Goal: Check status: Check status

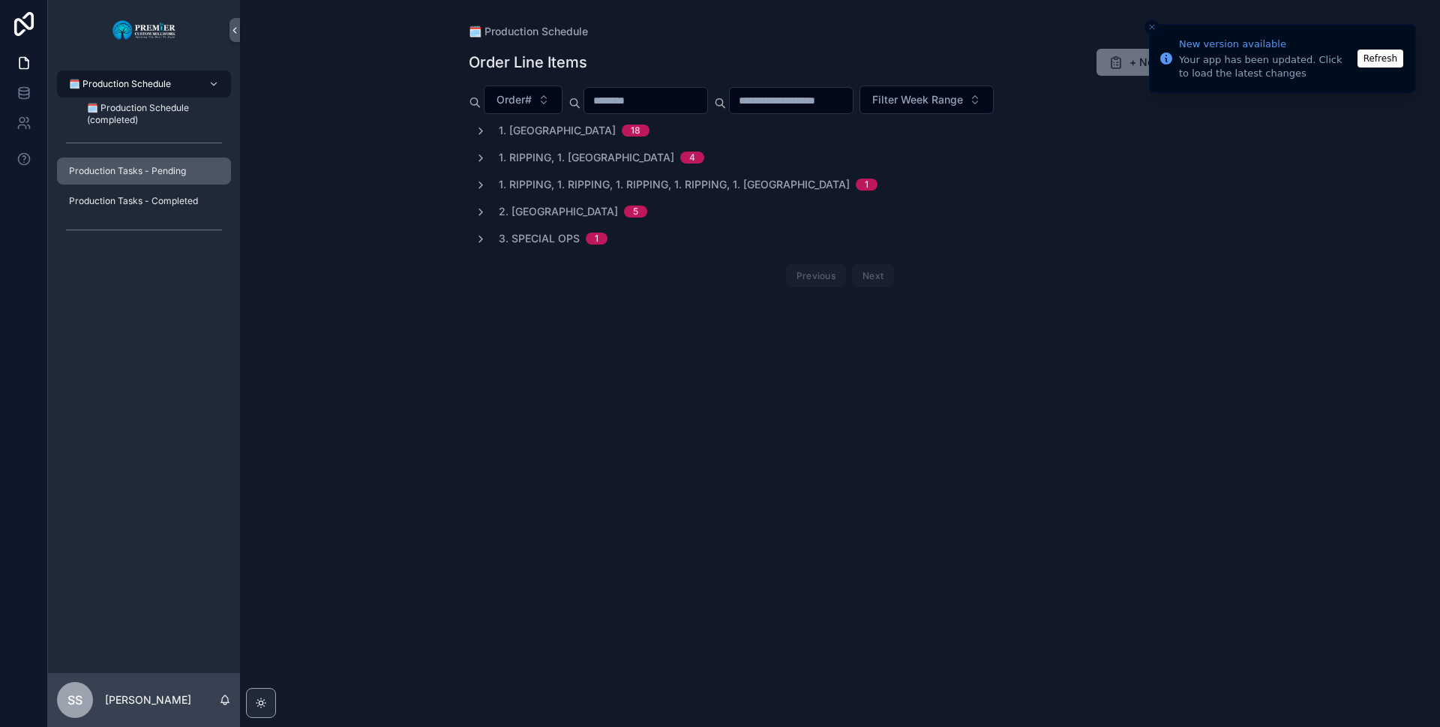
click at [150, 173] on span "Production Tasks - Pending" at bounding box center [127, 171] width 117 height 12
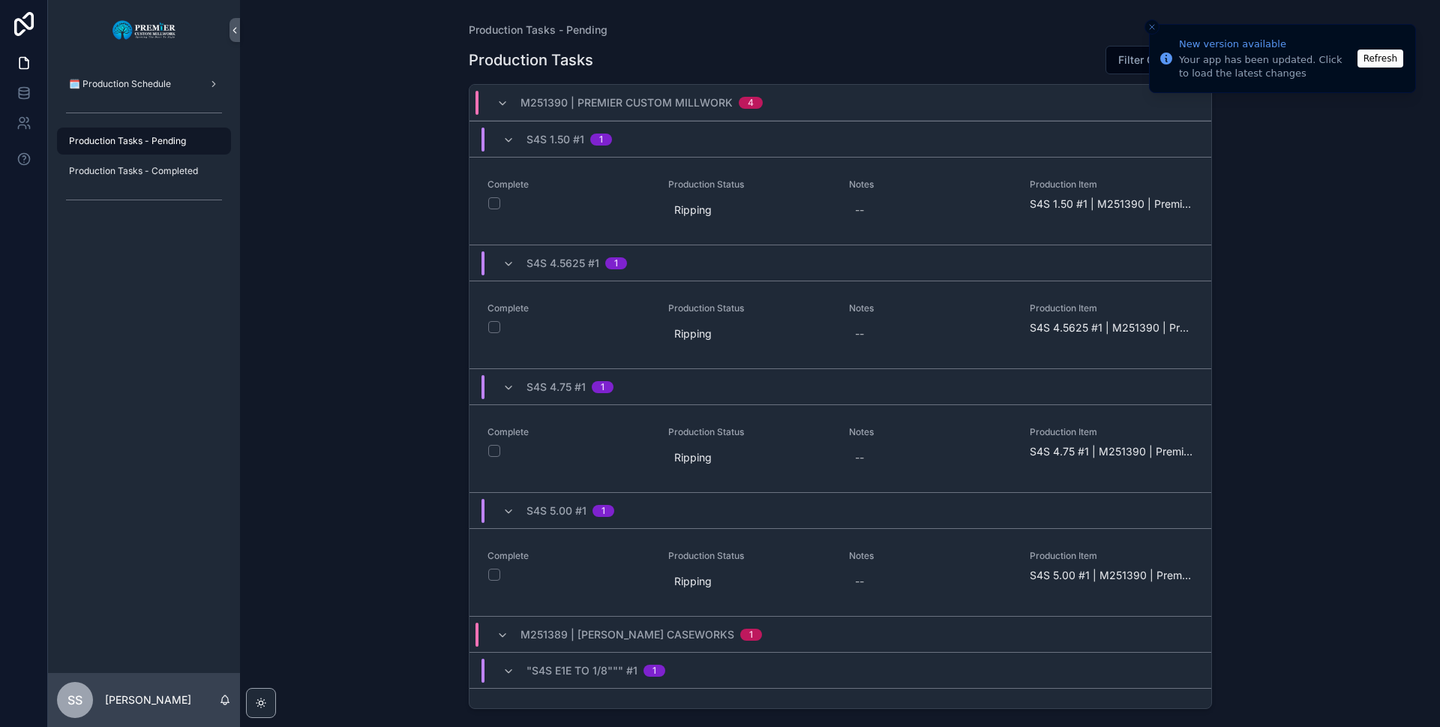
click at [1390, 55] on button "Refresh" at bounding box center [1380, 58] width 46 height 18
click at [501, 103] on icon "scrollable content" at bounding box center [502, 103] width 12 height 12
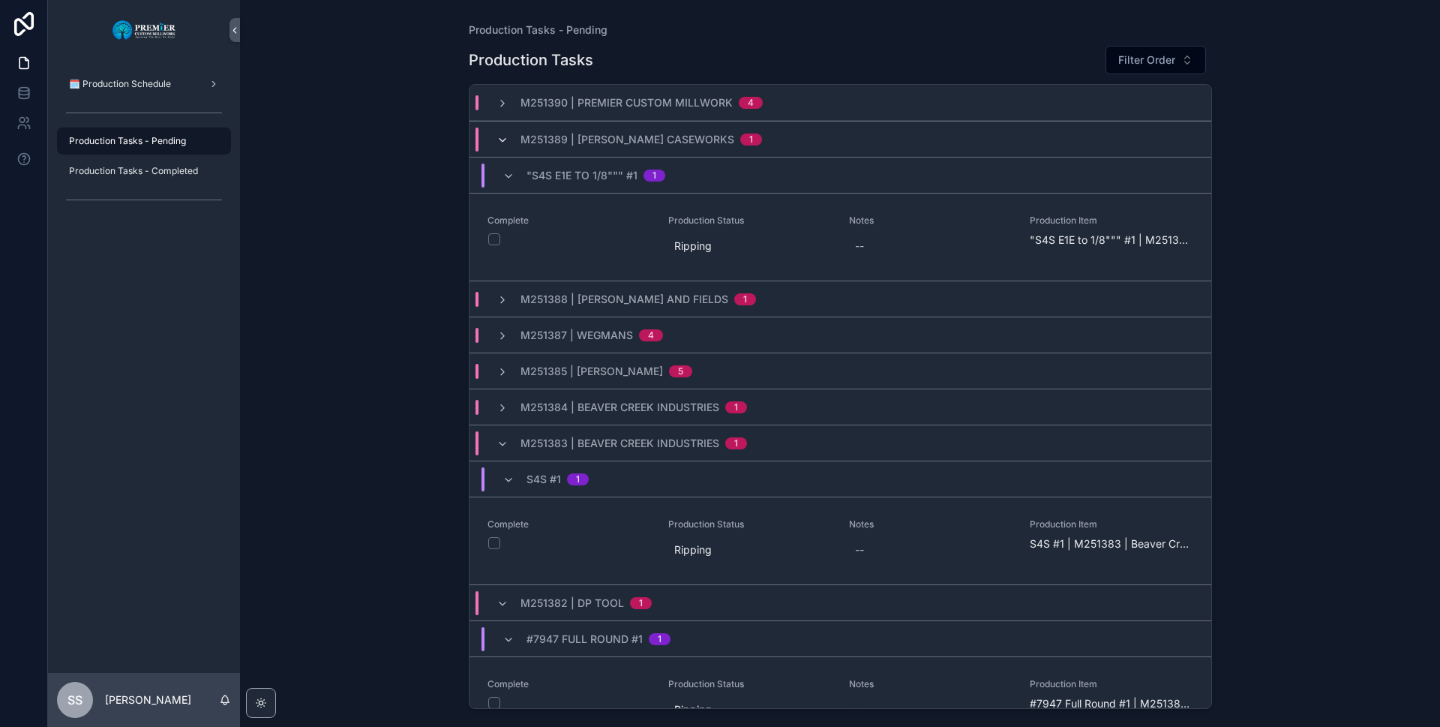
click at [497, 139] on icon "scrollable content" at bounding box center [502, 140] width 12 height 12
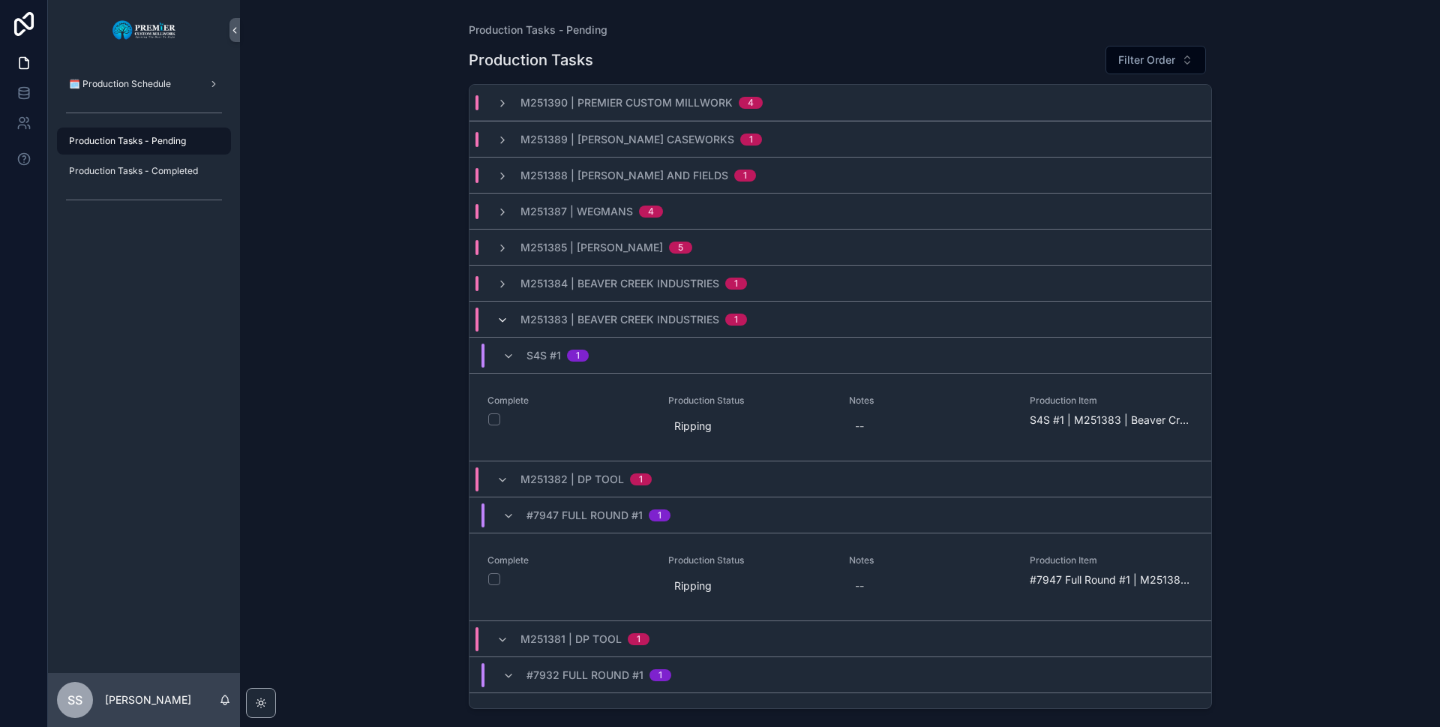
click at [501, 314] on icon "scrollable content" at bounding box center [502, 320] width 12 height 12
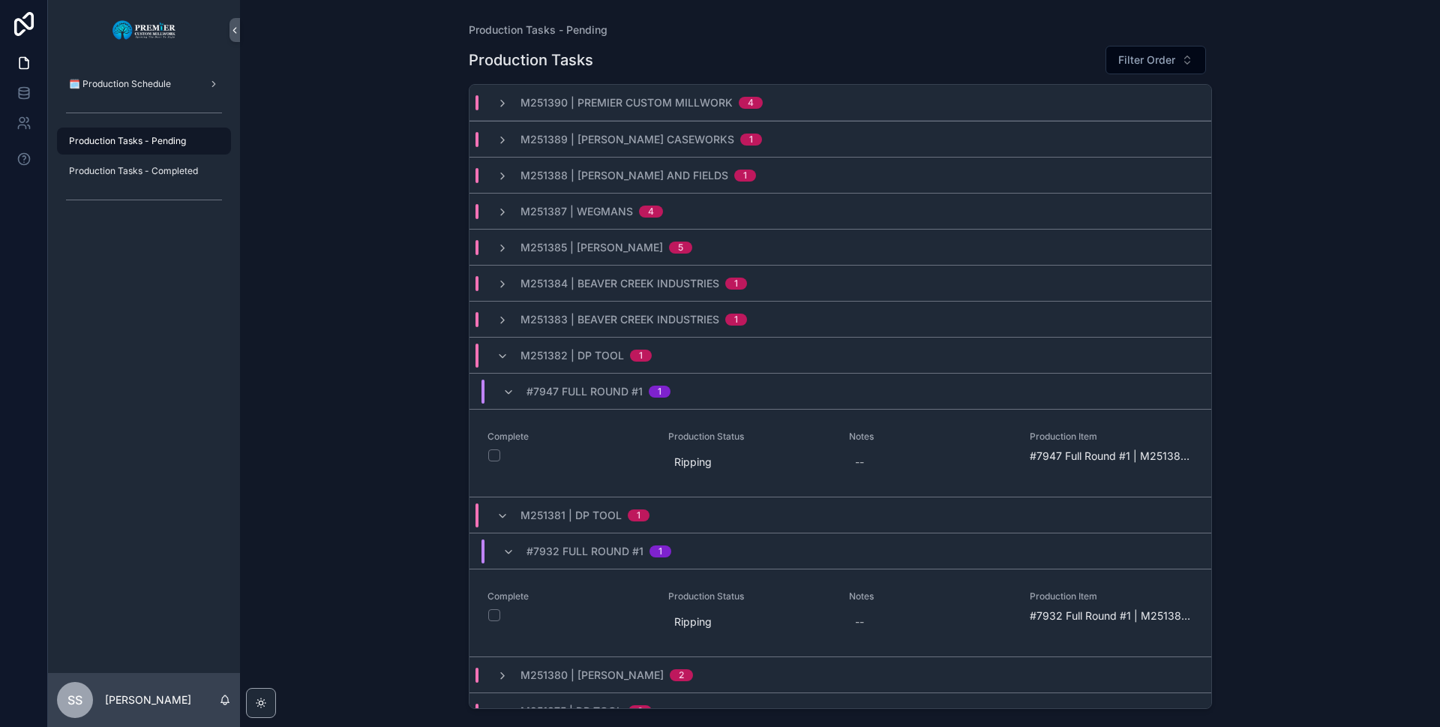
click at [497, 355] on icon "scrollable content" at bounding box center [502, 356] width 12 height 12
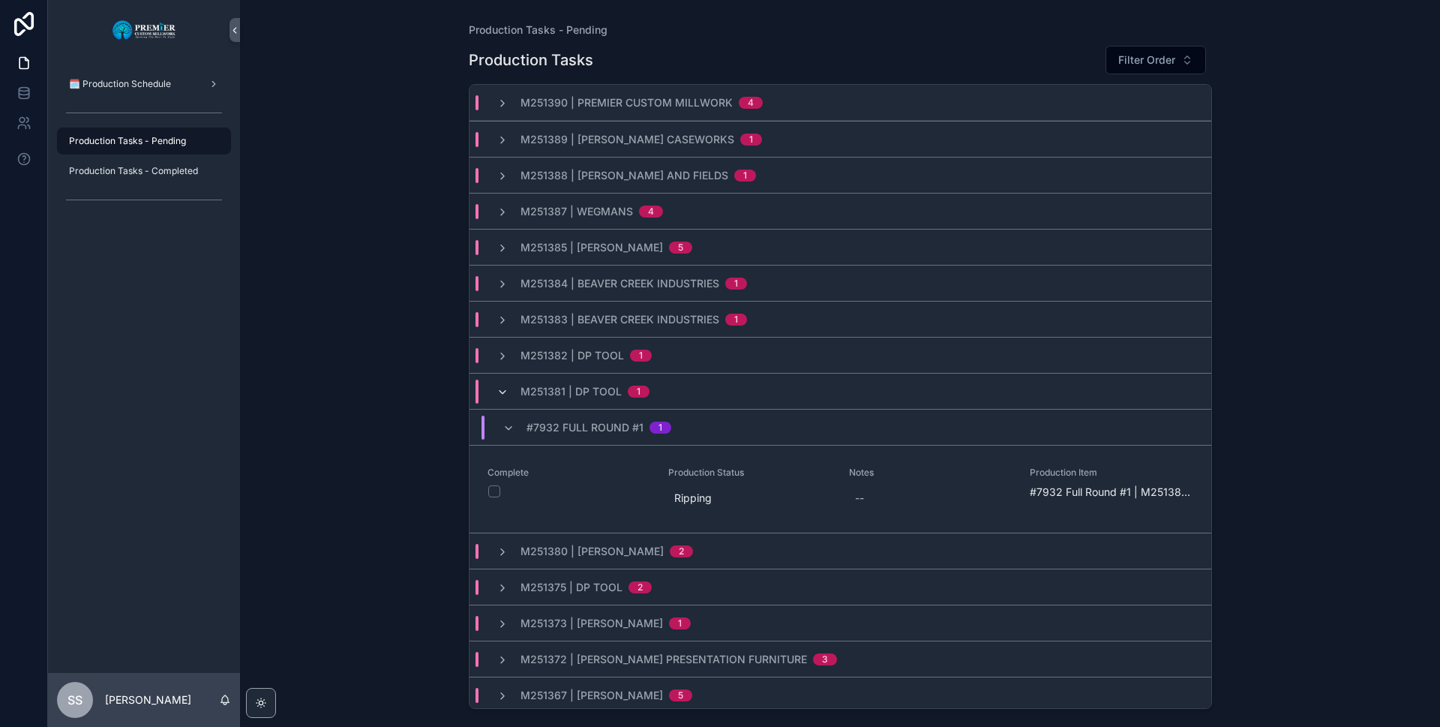
click at [500, 389] on icon "scrollable content" at bounding box center [502, 392] width 12 height 12
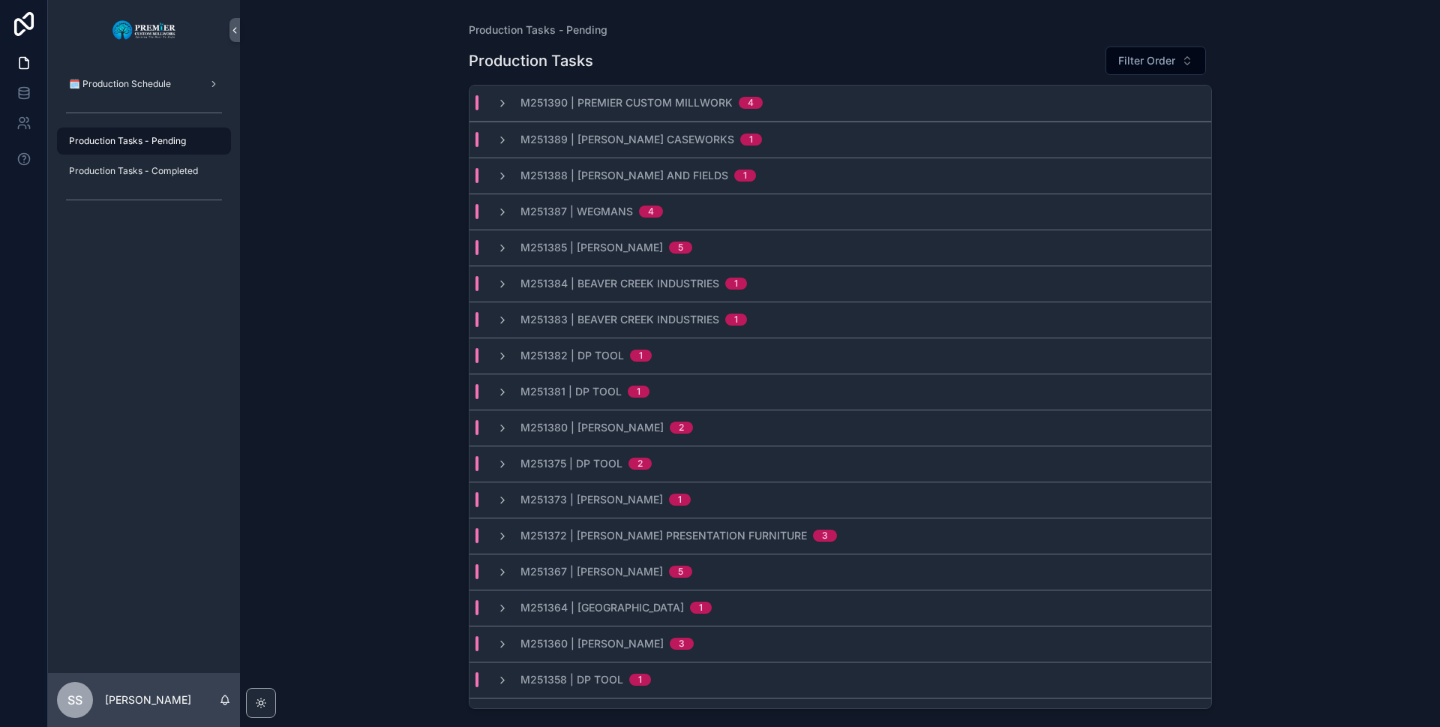
click at [658, 97] on span "M251390 | Premier Custom Millwork" at bounding box center [626, 102] width 212 height 15
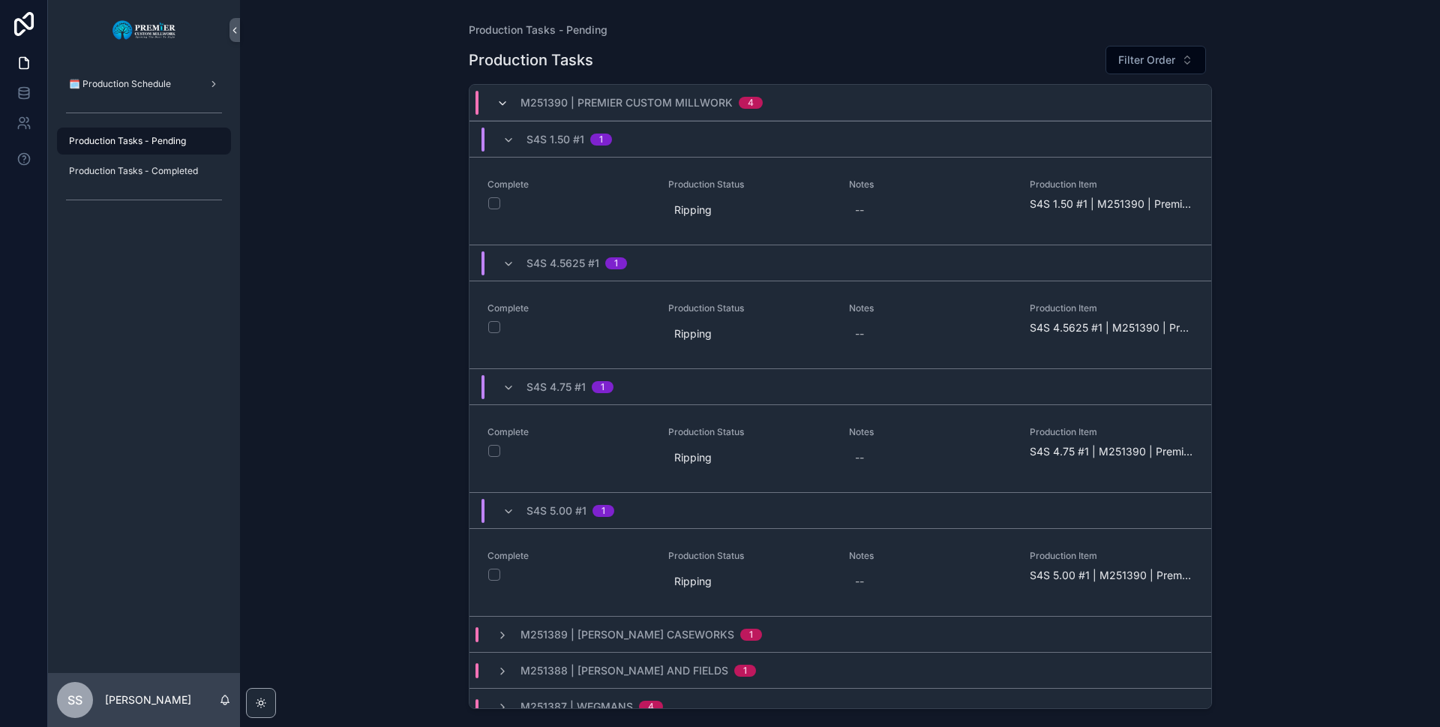
click at [499, 97] on icon "scrollable content" at bounding box center [502, 103] width 12 height 12
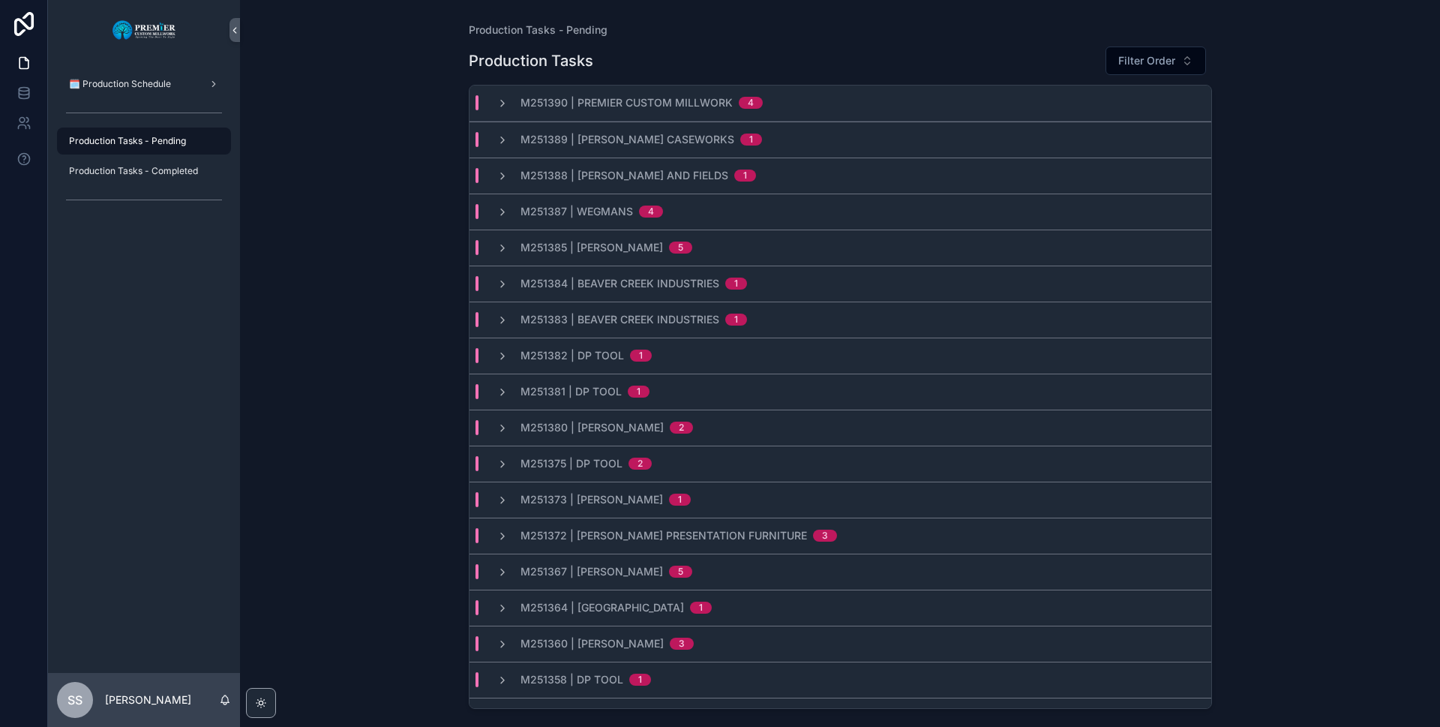
click at [634, 144] on span "M251389 | [PERSON_NAME] Caseworks" at bounding box center [627, 139] width 214 height 15
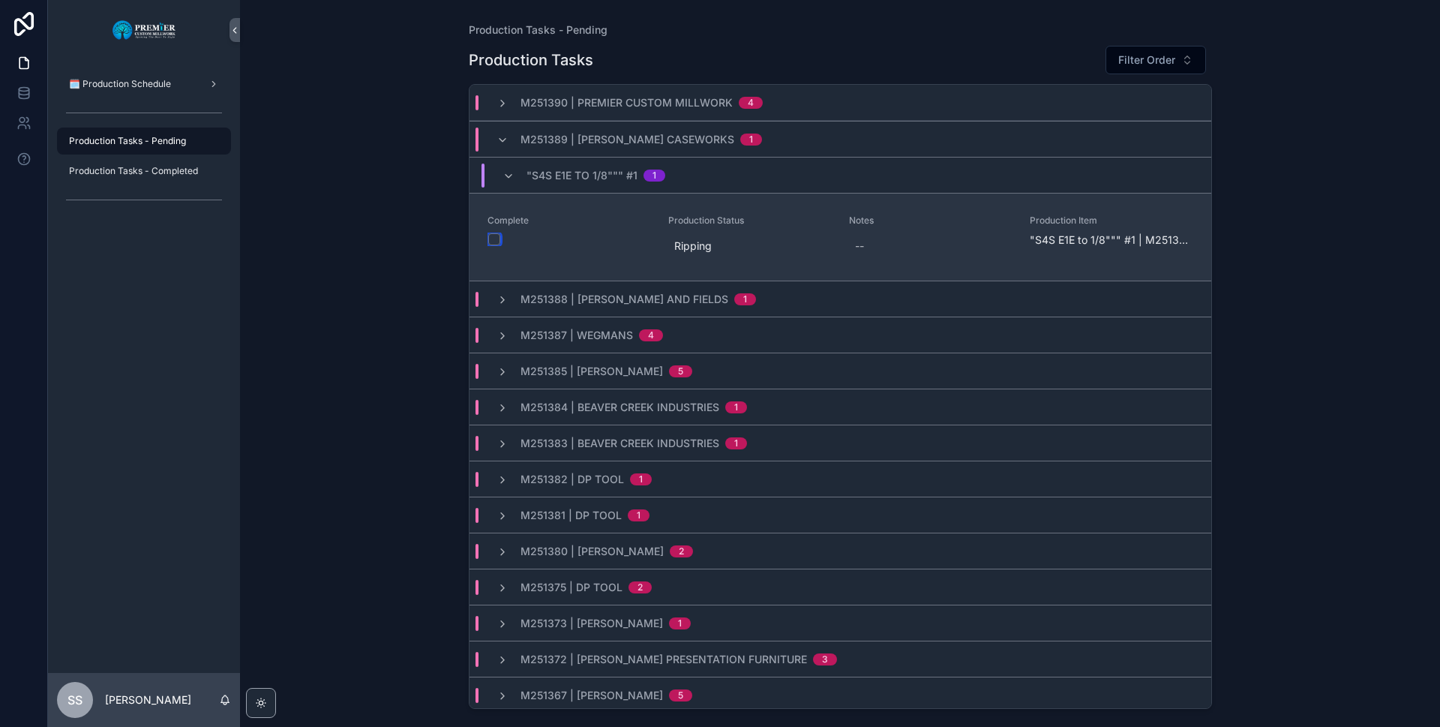
click at [490, 235] on button "scrollable content" at bounding box center [494, 239] width 12 height 12
click at [493, 240] on button "scrollable content" at bounding box center [494, 239] width 12 height 12
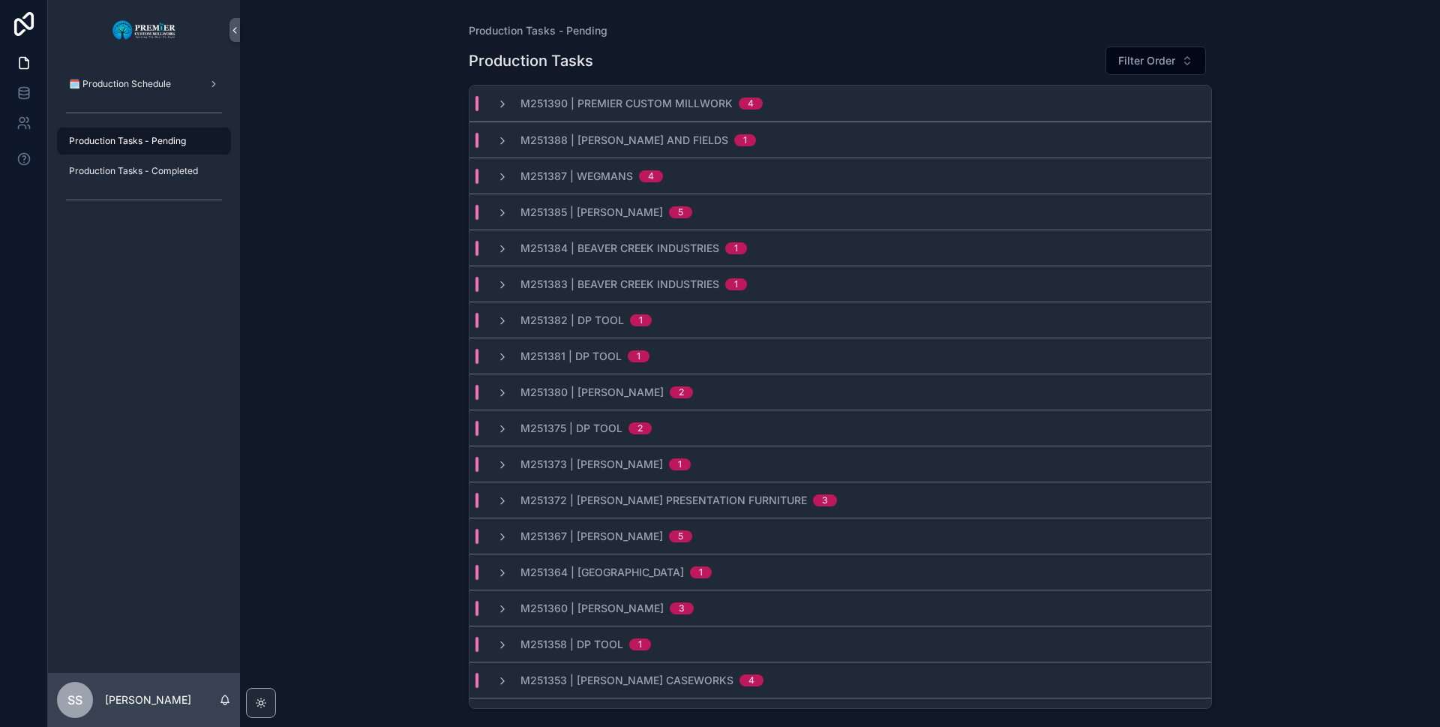
click at [481, 466] on div "M251373 | John Raffensperger 1" at bounding box center [593, 464] width 230 height 15
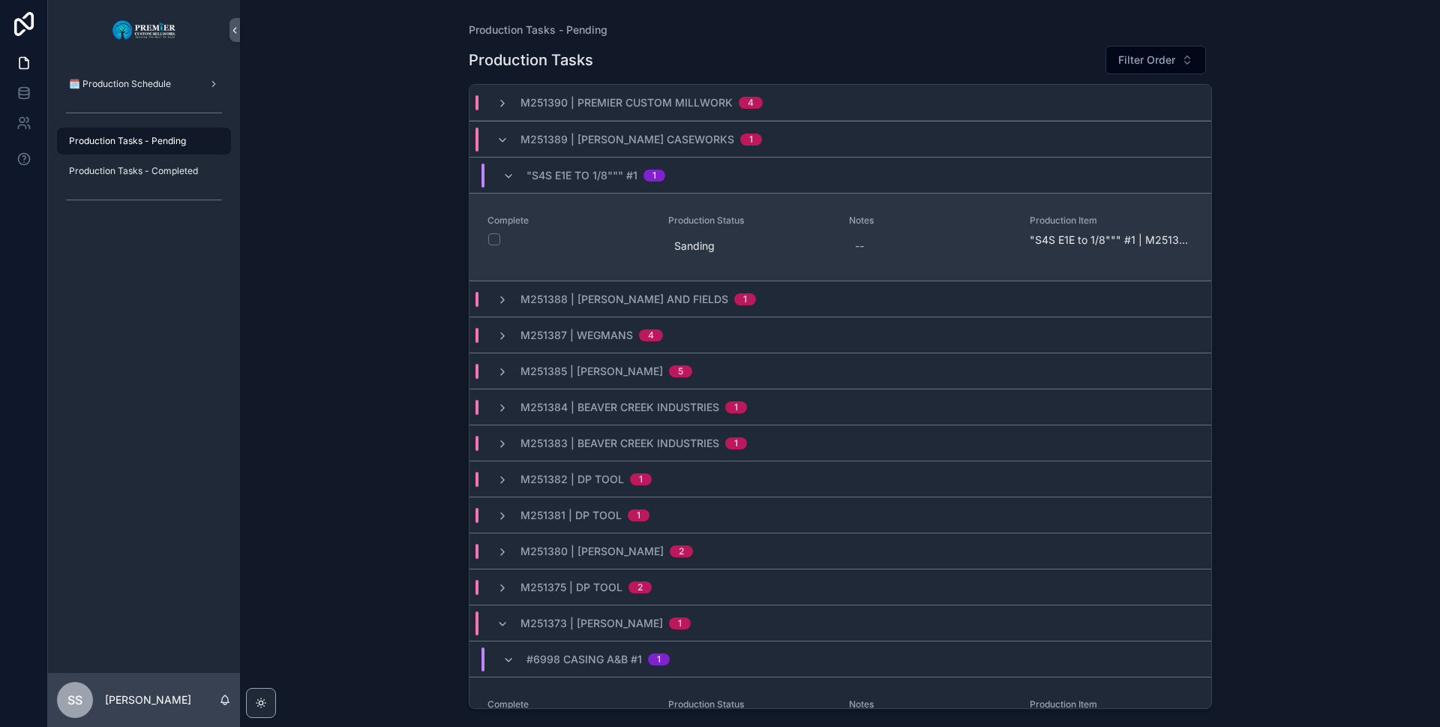
click at [496, 236] on button "scrollable content" at bounding box center [494, 239] width 12 height 12
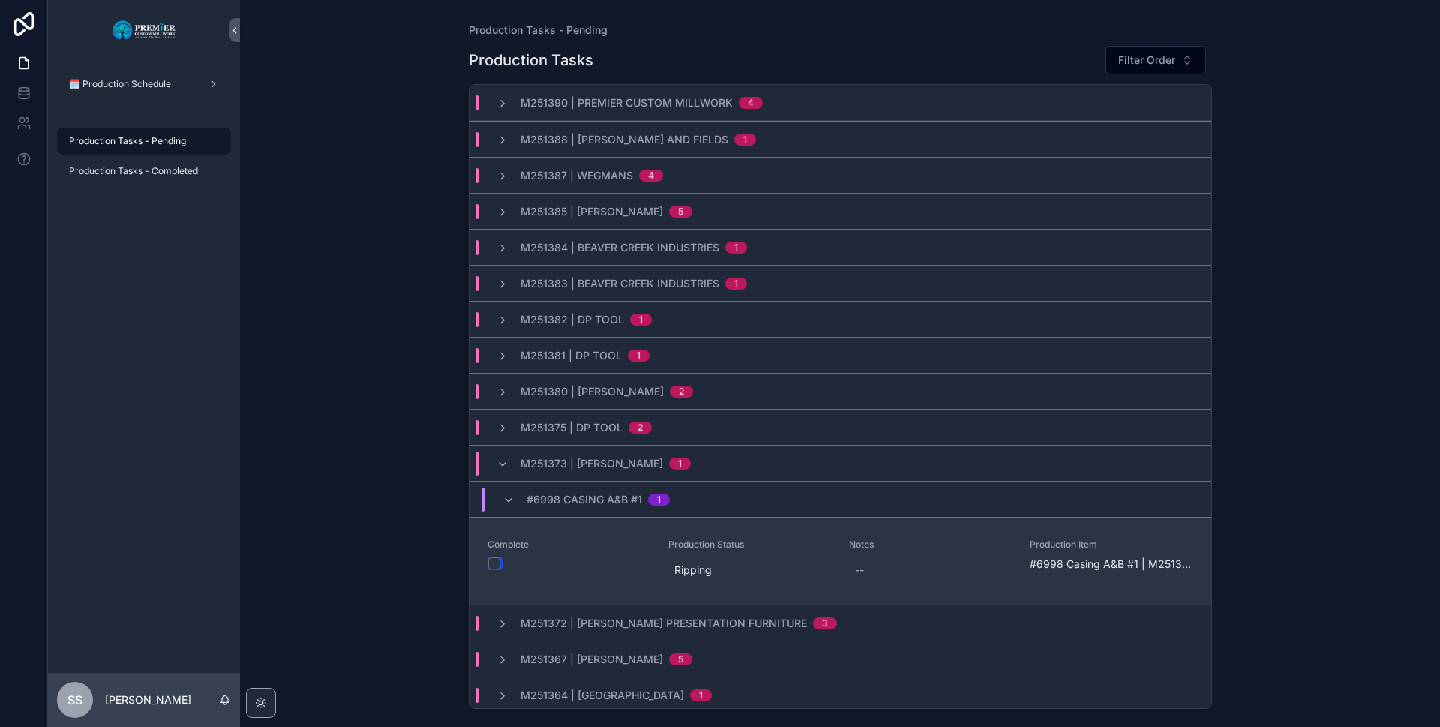
click at [493, 561] on button "scrollable content" at bounding box center [494, 563] width 12 height 12
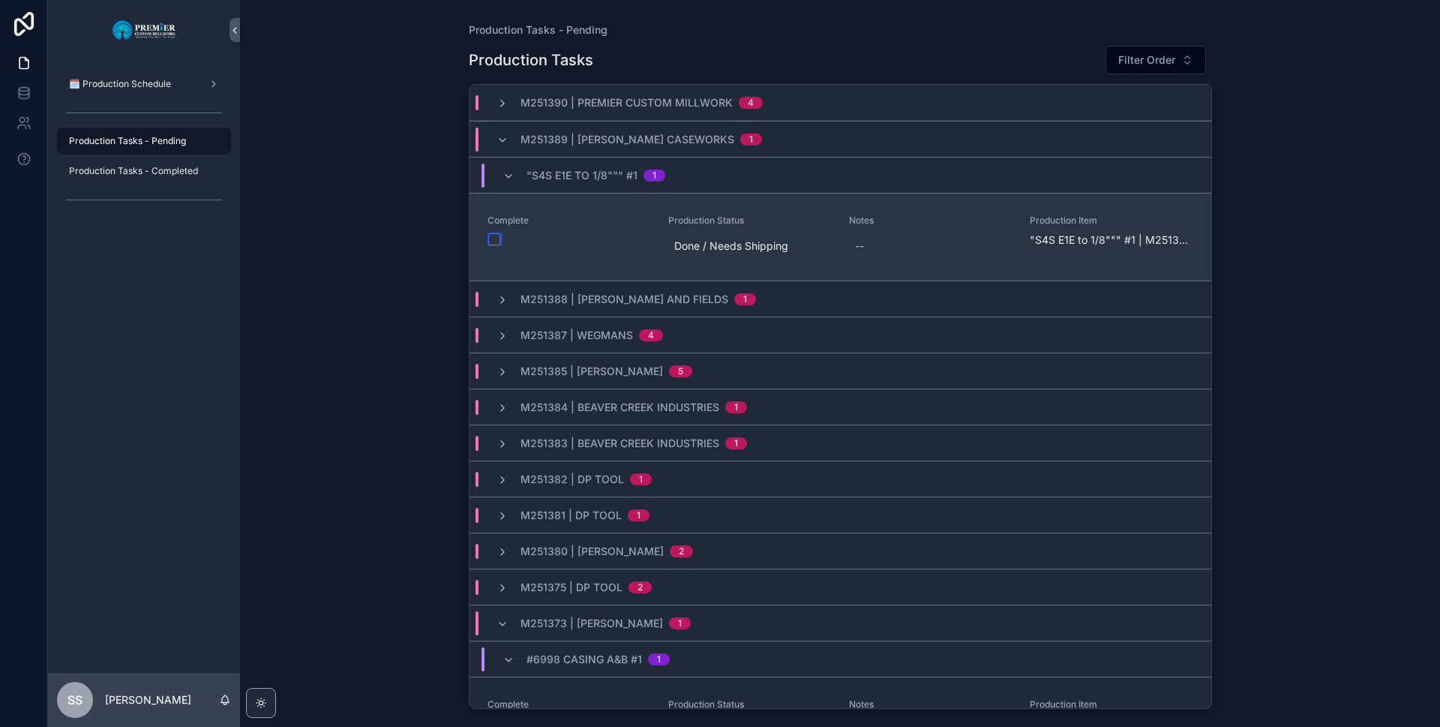
click at [492, 237] on button "scrollable content" at bounding box center [494, 239] width 12 height 12
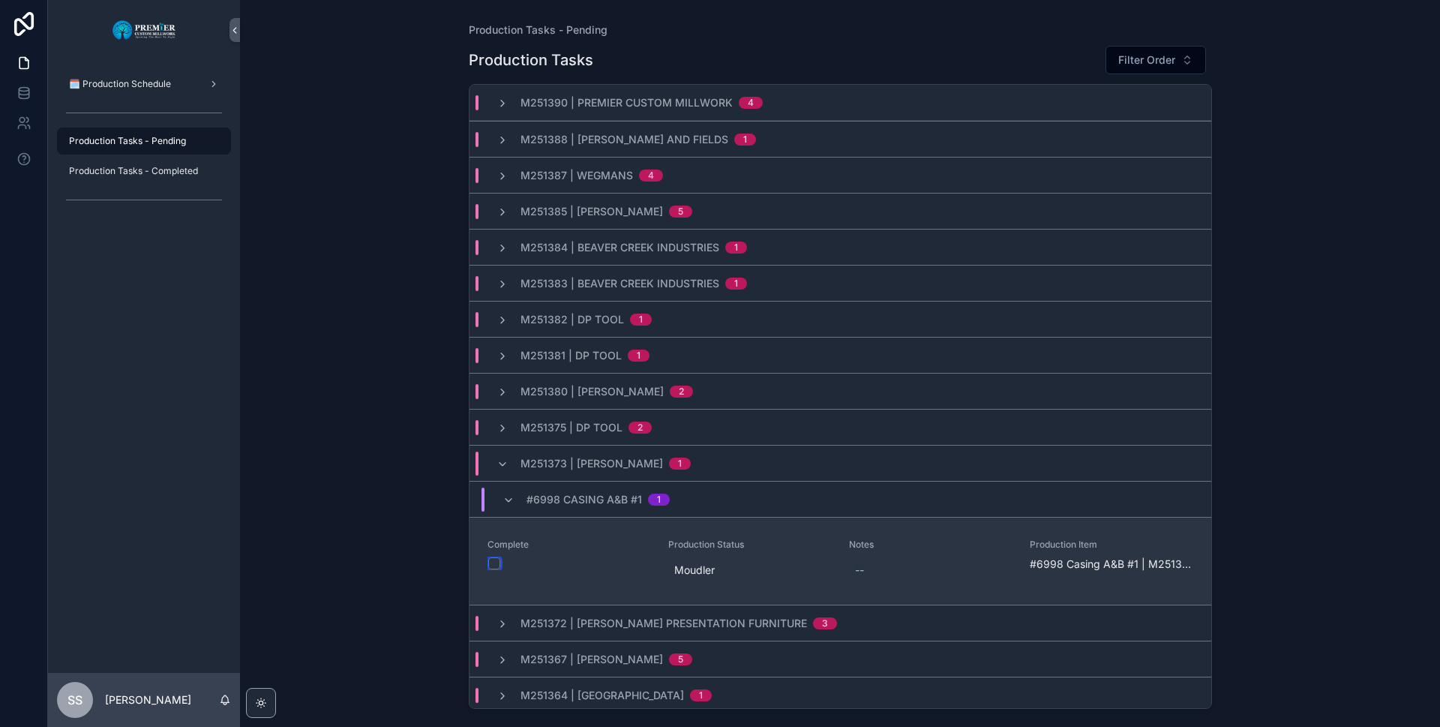
click at [496, 558] on button "scrollable content" at bounding box center [494, 563] width 12 height 12
click at [493, 566] on button "scrollable content" at bounding box center [494, 563] width 12 height 12
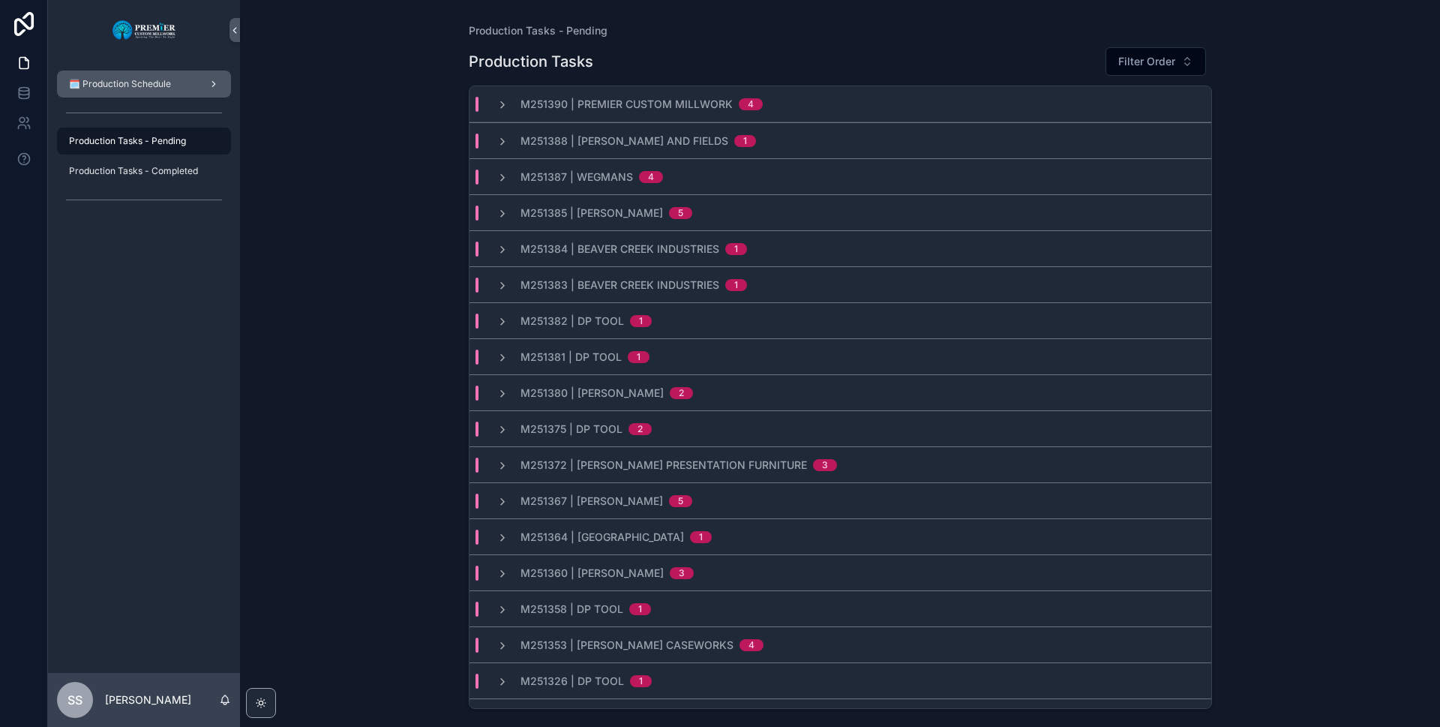
click at [127, 72] on div "🗓️ Production Schedule" at bounding box center [144, 84] width 156 height 24
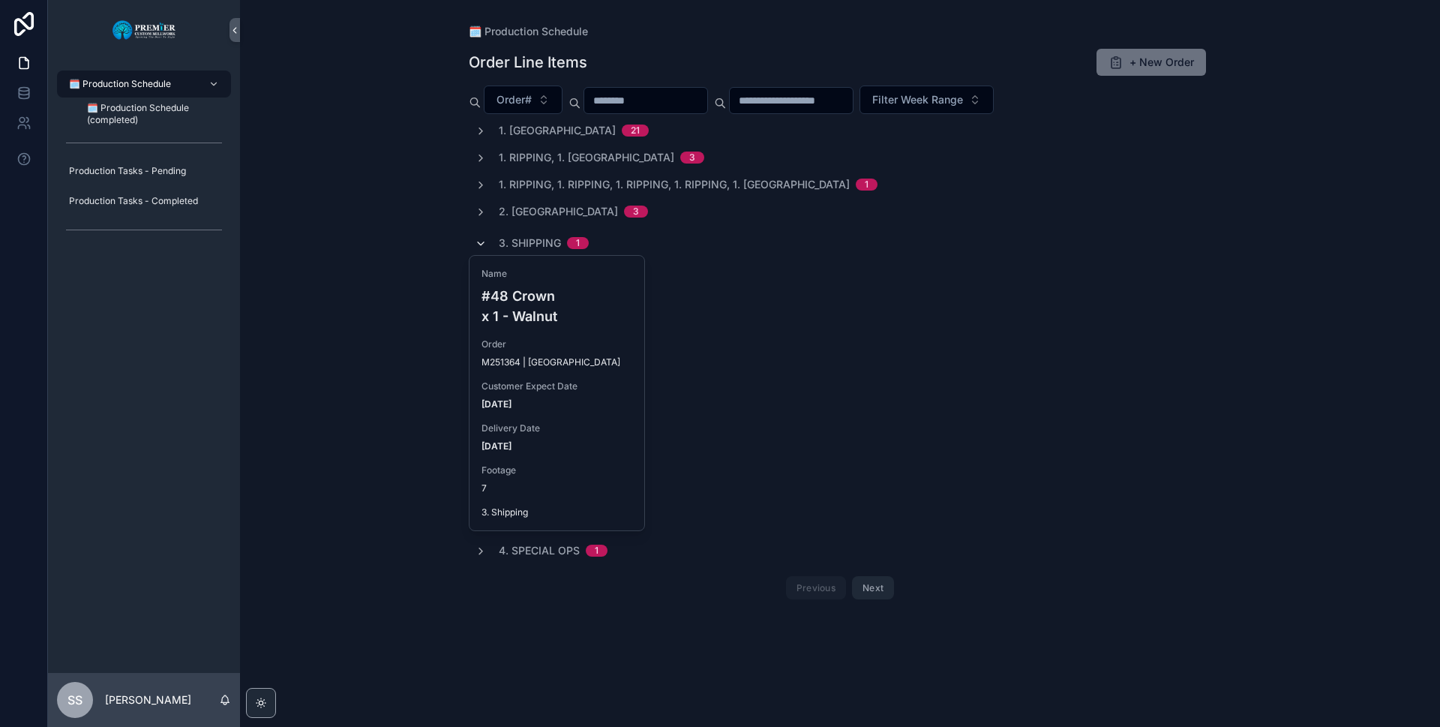
click at [480, 241] on icon "scrollable content" at bounding box center [481, 244] width 12 height 12
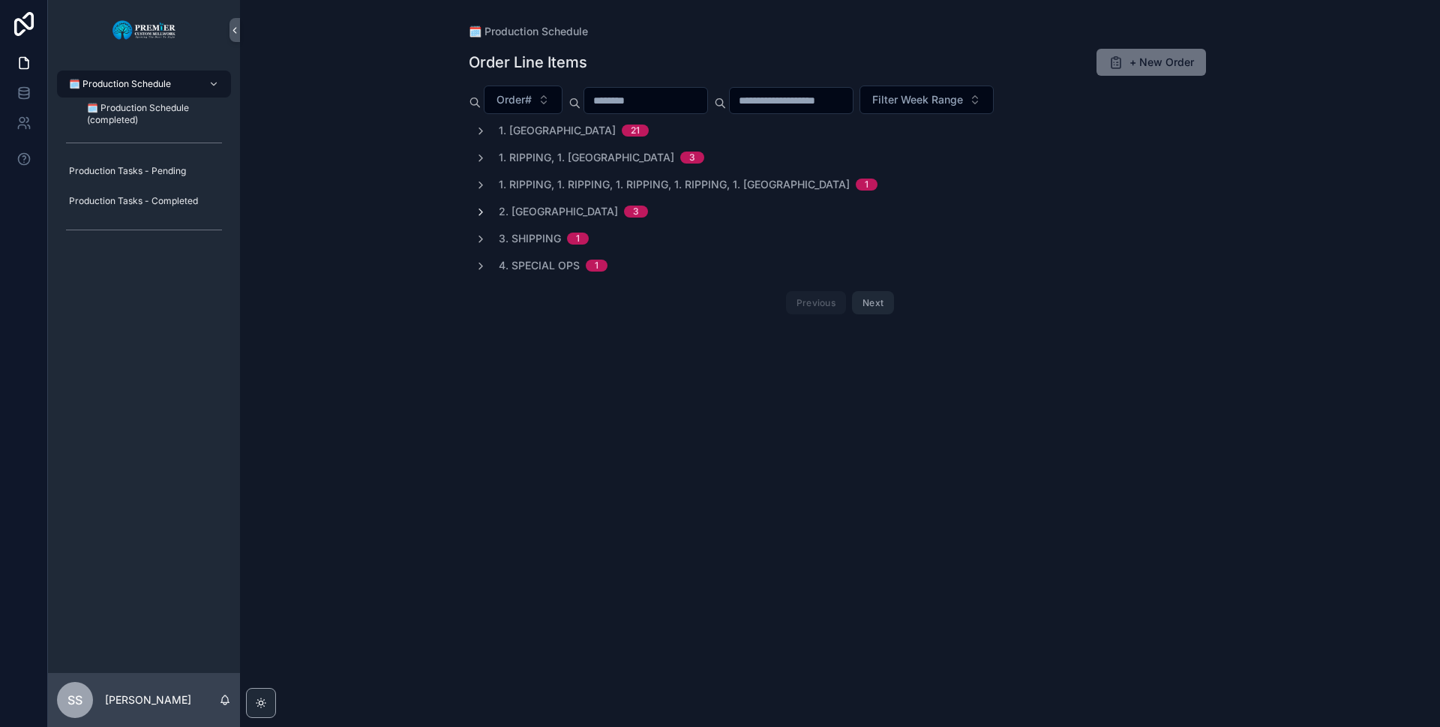
click at [479, 208] on icon "scrollable content" at bounding box center [481, 212] width 12 height 12
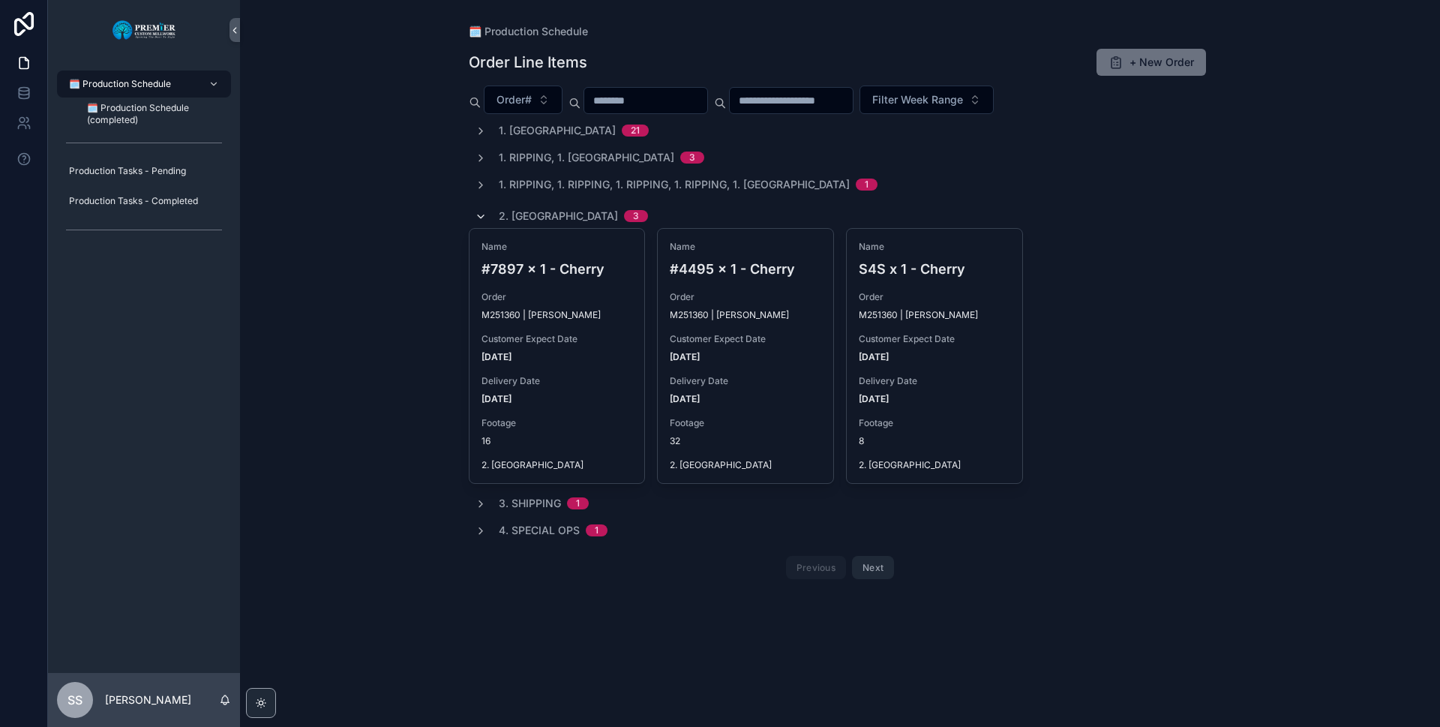
click at [477, 217] on icon "scrollable content" at bounding box center [481, 217] width 12 height 12
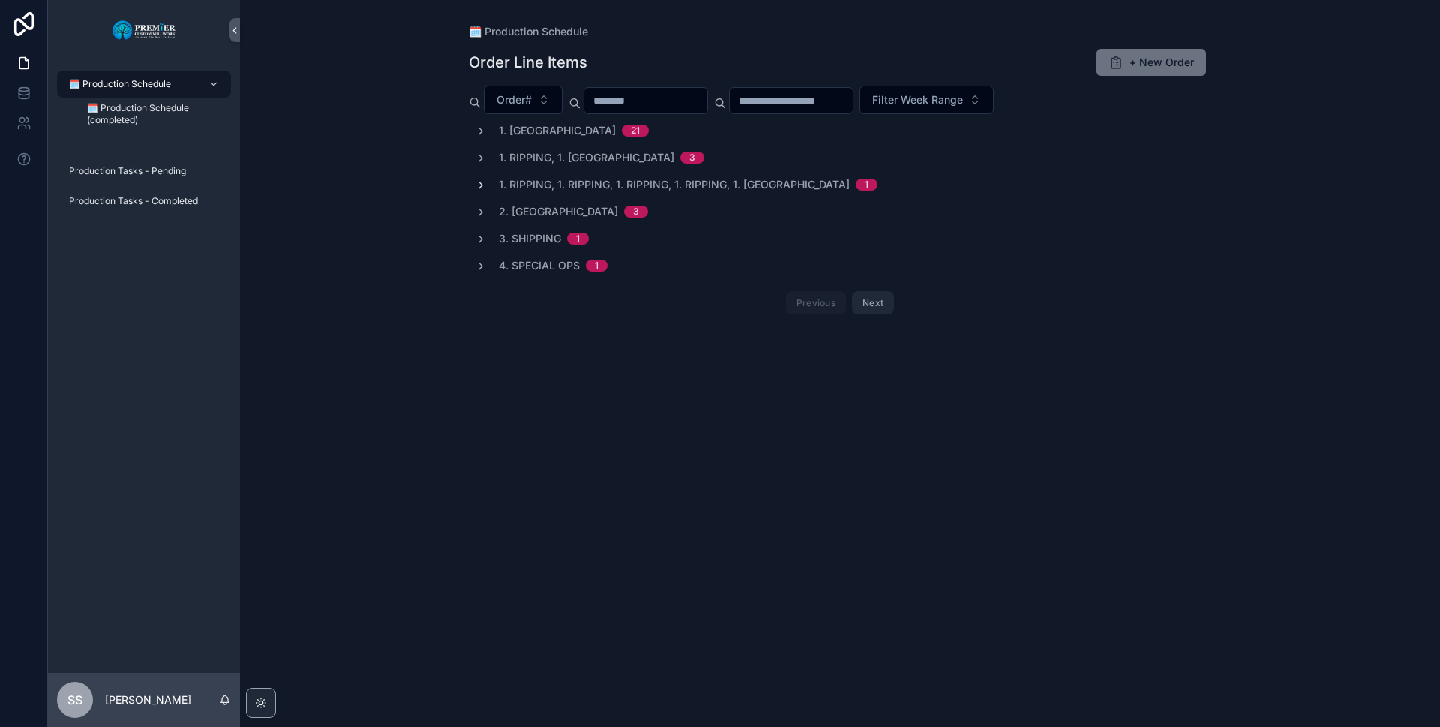
click at [480, 181] on icon "scrollable content" at bounding box center [481, 185] width 12 height 12
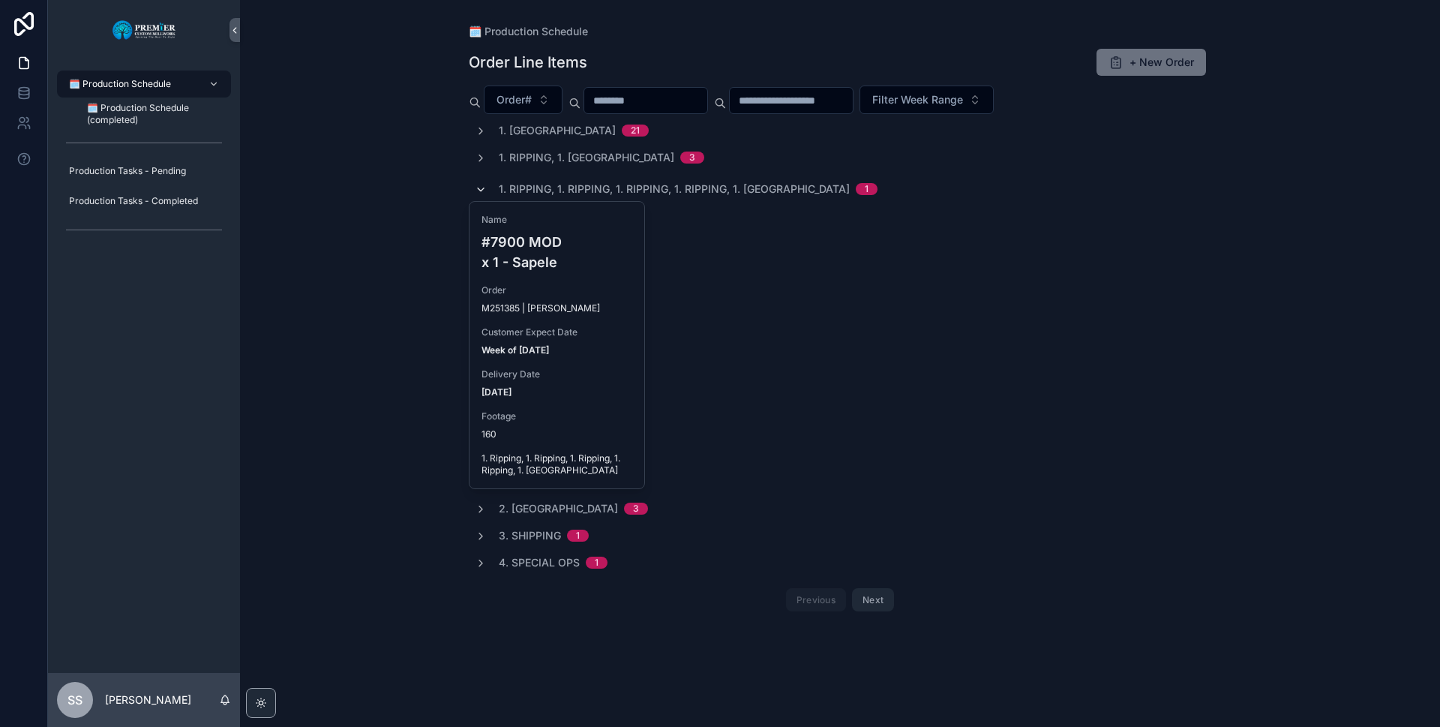
click at [478, 188] on icon "scrollable content" at bounding box center [481, 190] width 12 height 12
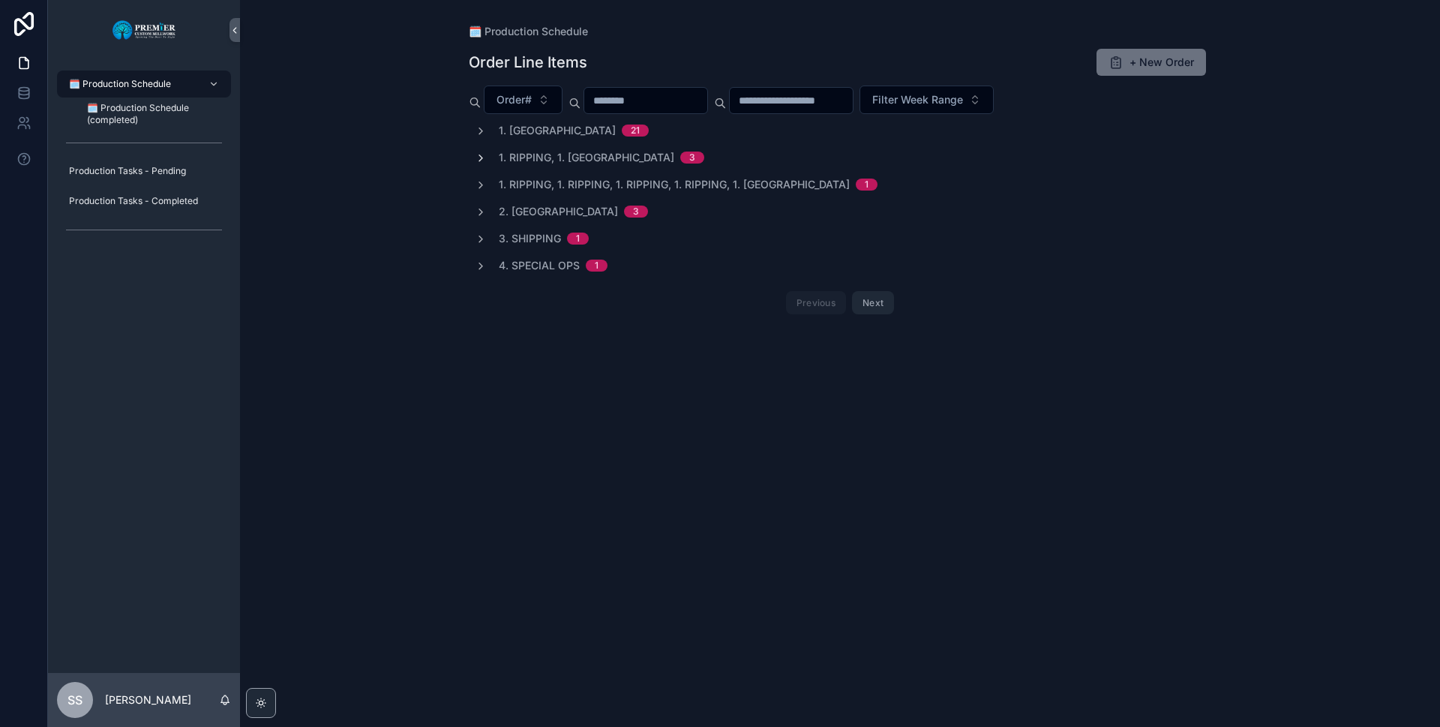
click at [477, 158] on icon "scrollable content" at bounding box center [481, 158] width 12 height 12
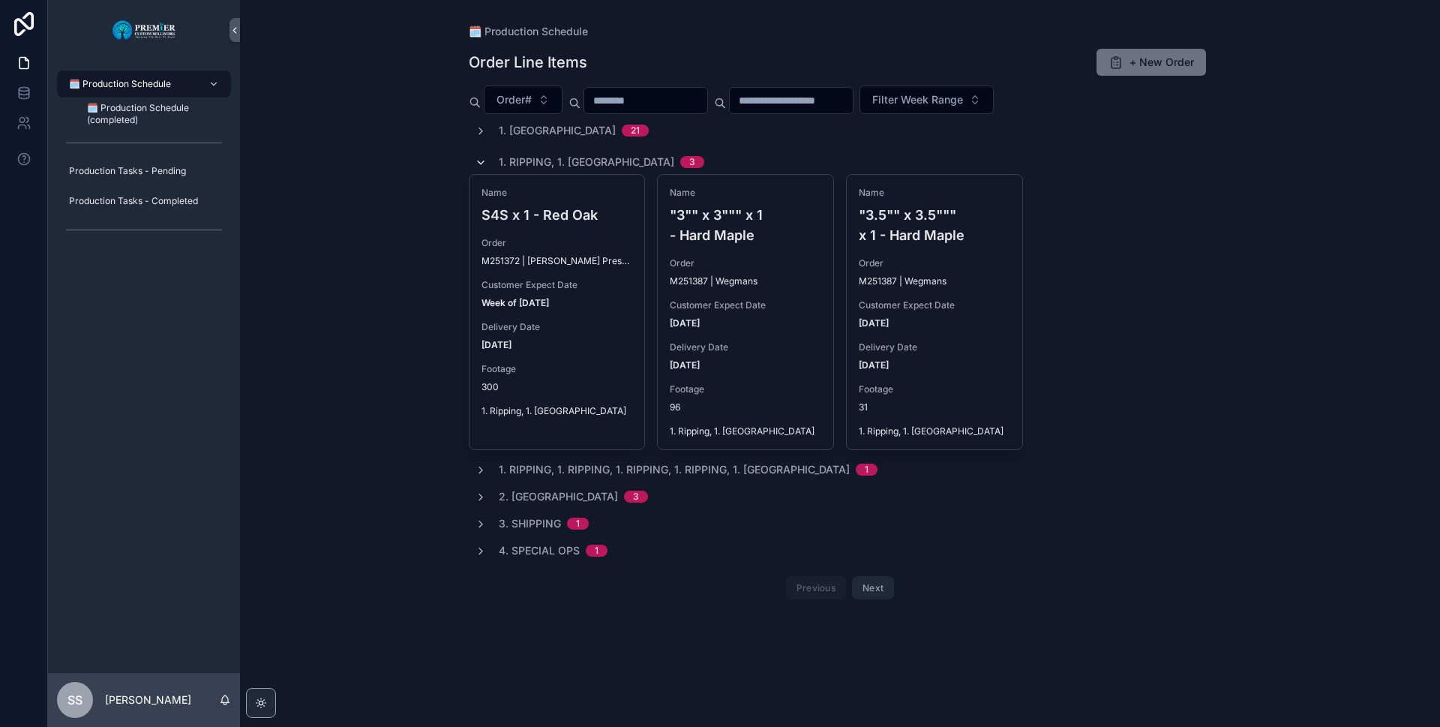
click at [478, 163] on icon "scrollable content" at bounding box center [481, 163] width 12 height 12
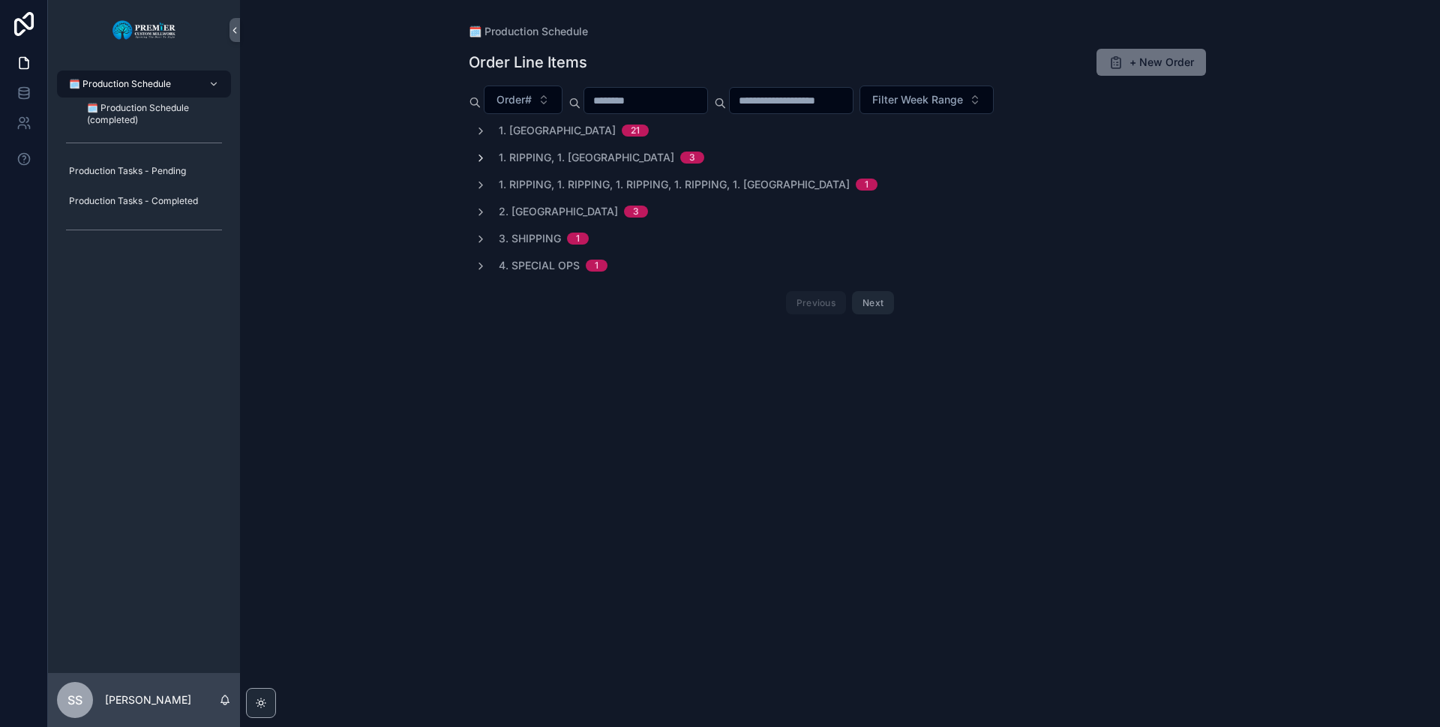
click at [476, 131] on icon "scrollable content" at bounding box center [481, 131] width 12 height 12
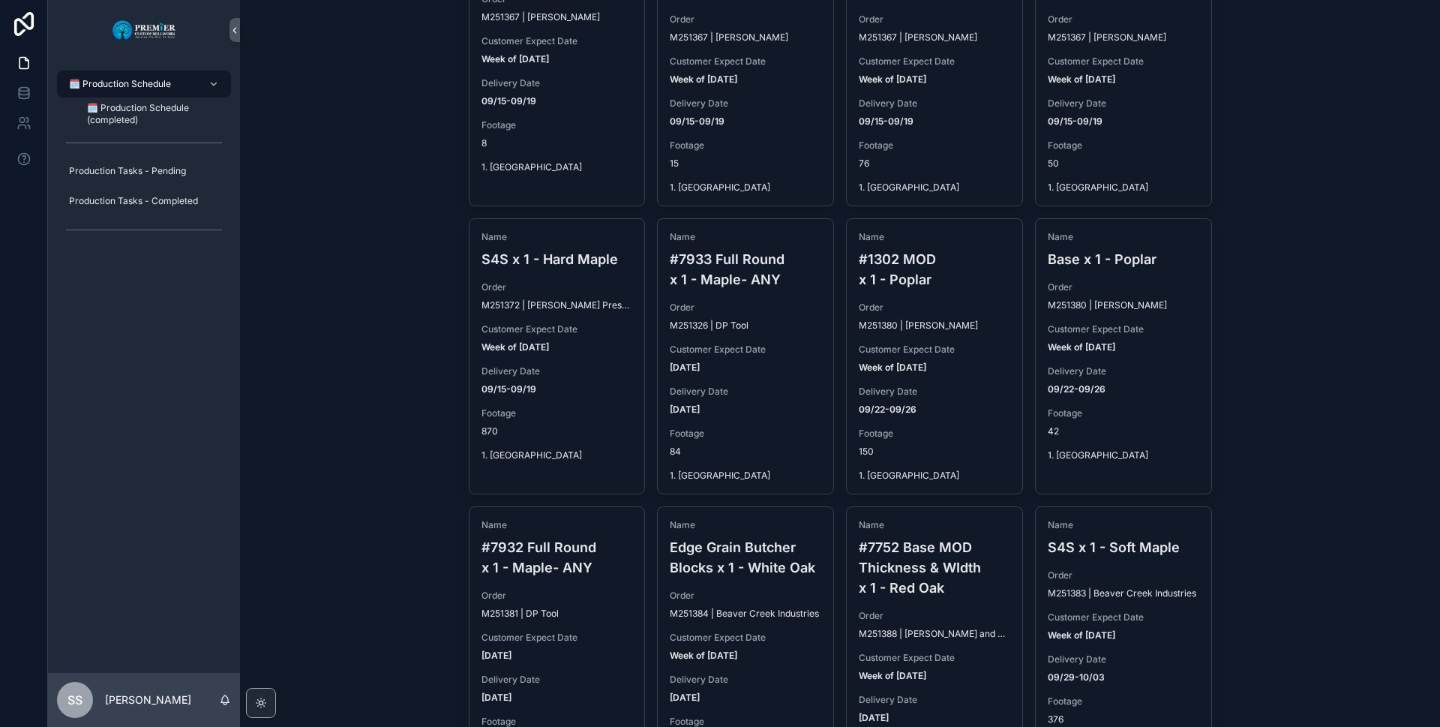
scroll to position [824, 0]
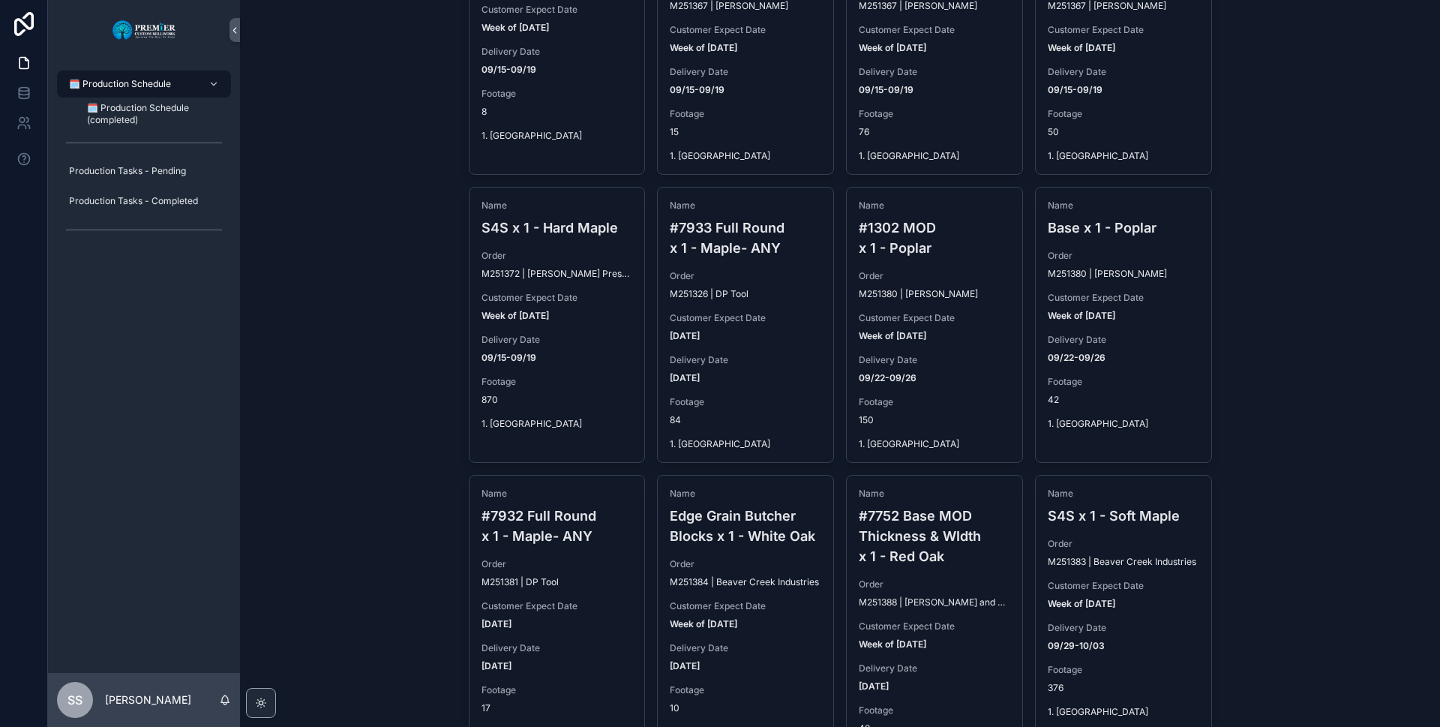
click at [1263, 570] on div "🗓️ Production Schedule Order Line Items + New Order Order# Filter Week Range 1.…" at bounding box center [840, 363] width 1200 height 727
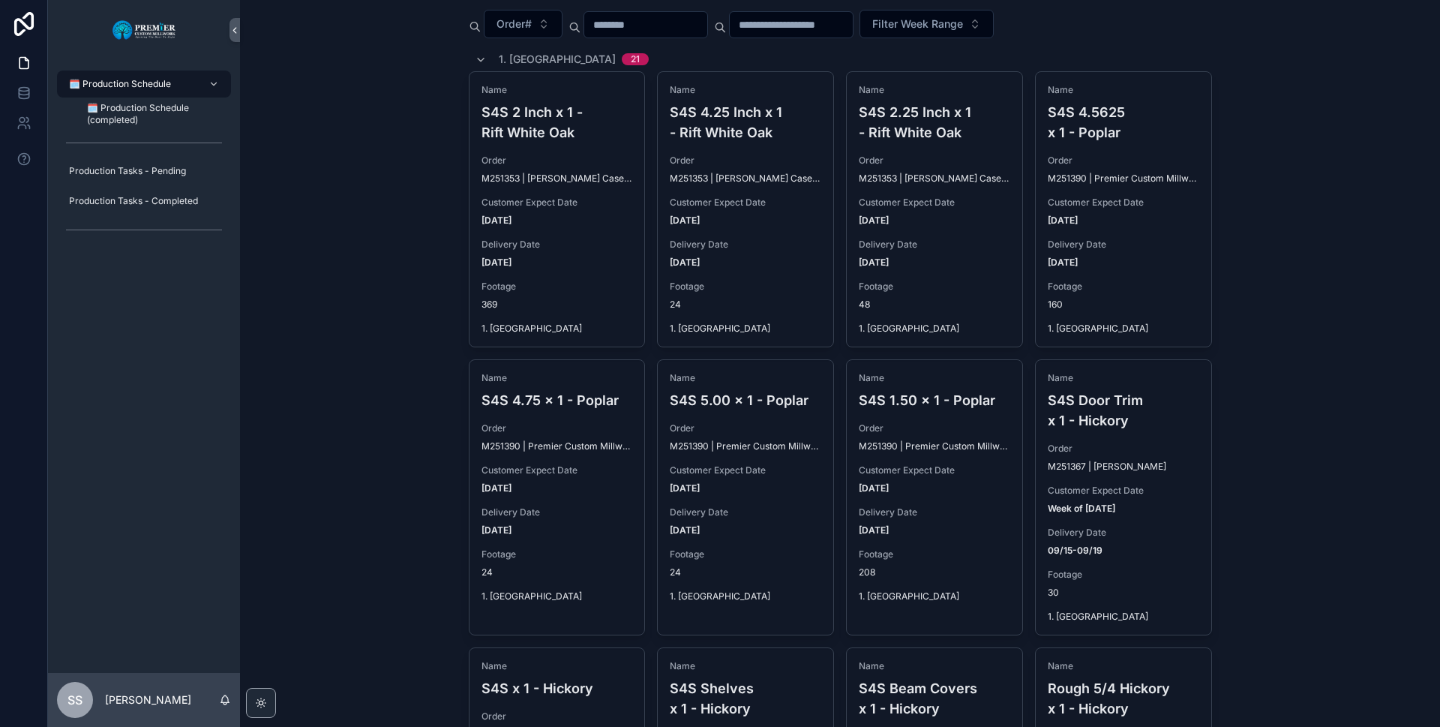
scroll to position [0, 0]
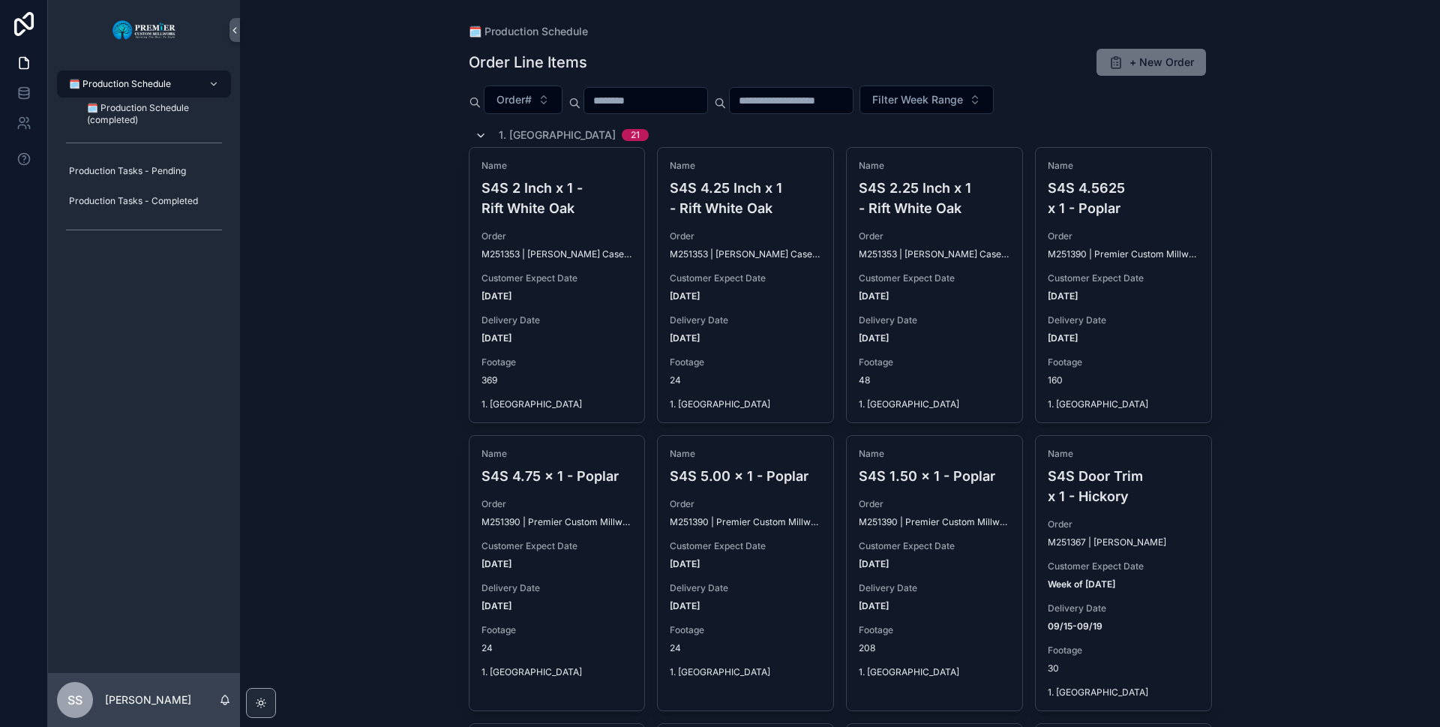
click at [476, 133] on icon "scrollable content" at bounding box center [481, 136] width 12 height 12
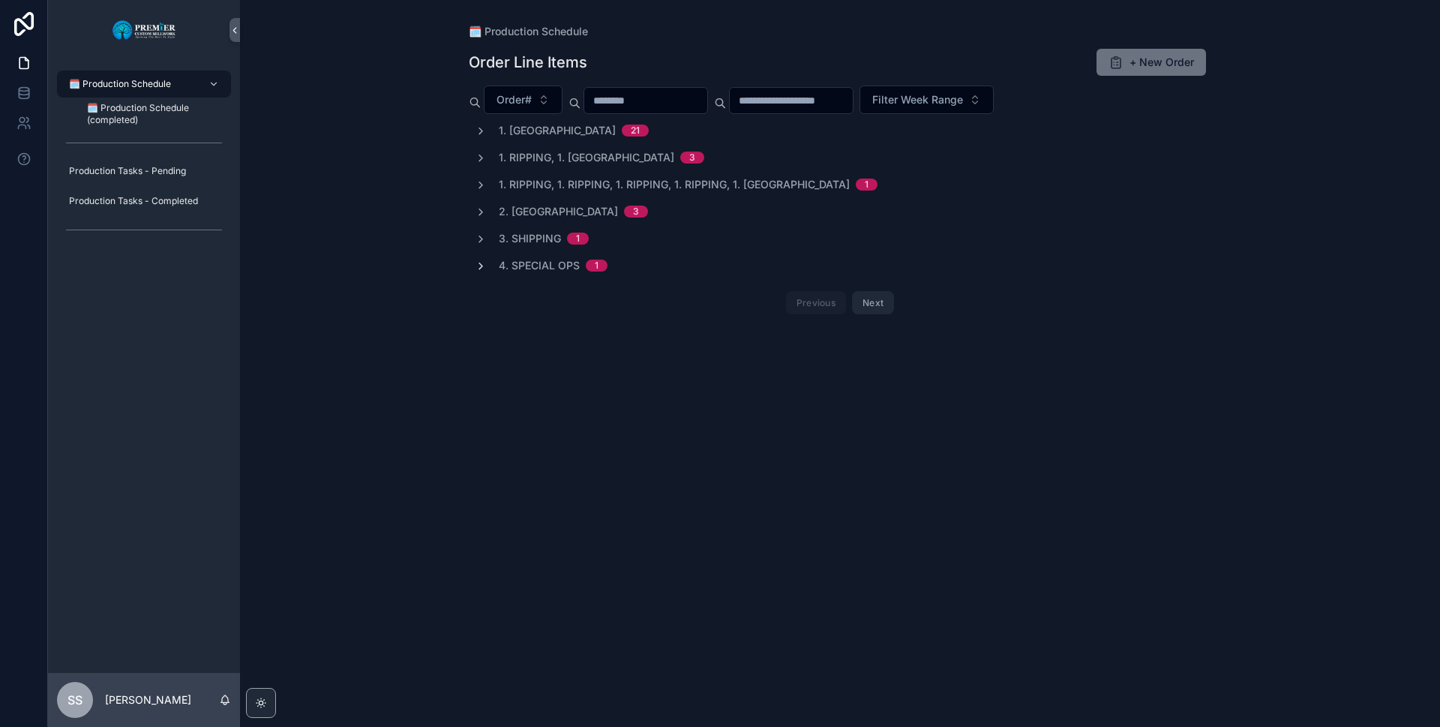
click at [475, 271] on icon "scrollable content" at bounding box center [481, 266] width 12 height 12
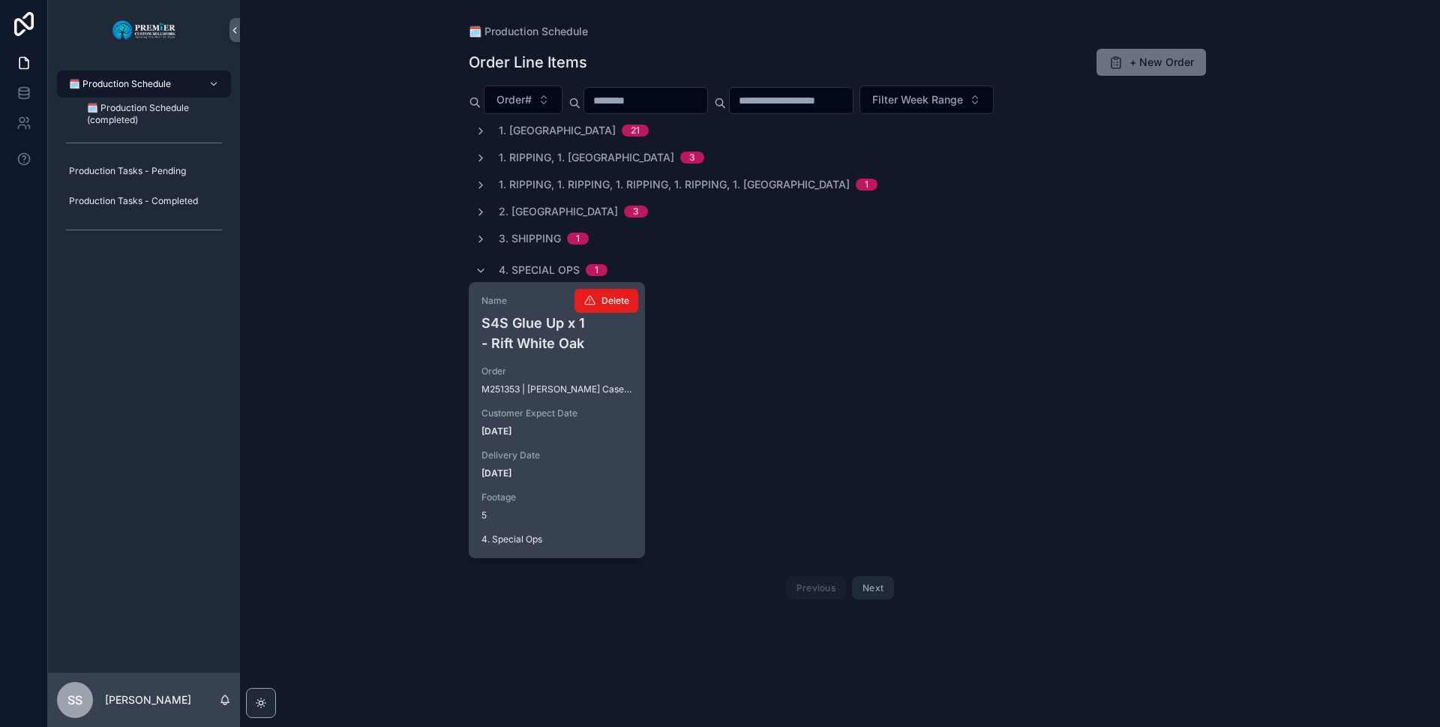
click at [543, 343] on h4 "S4S Glue Up x 1 - Rift White Oak" at bounding box center [556, 333] width 151 height 40
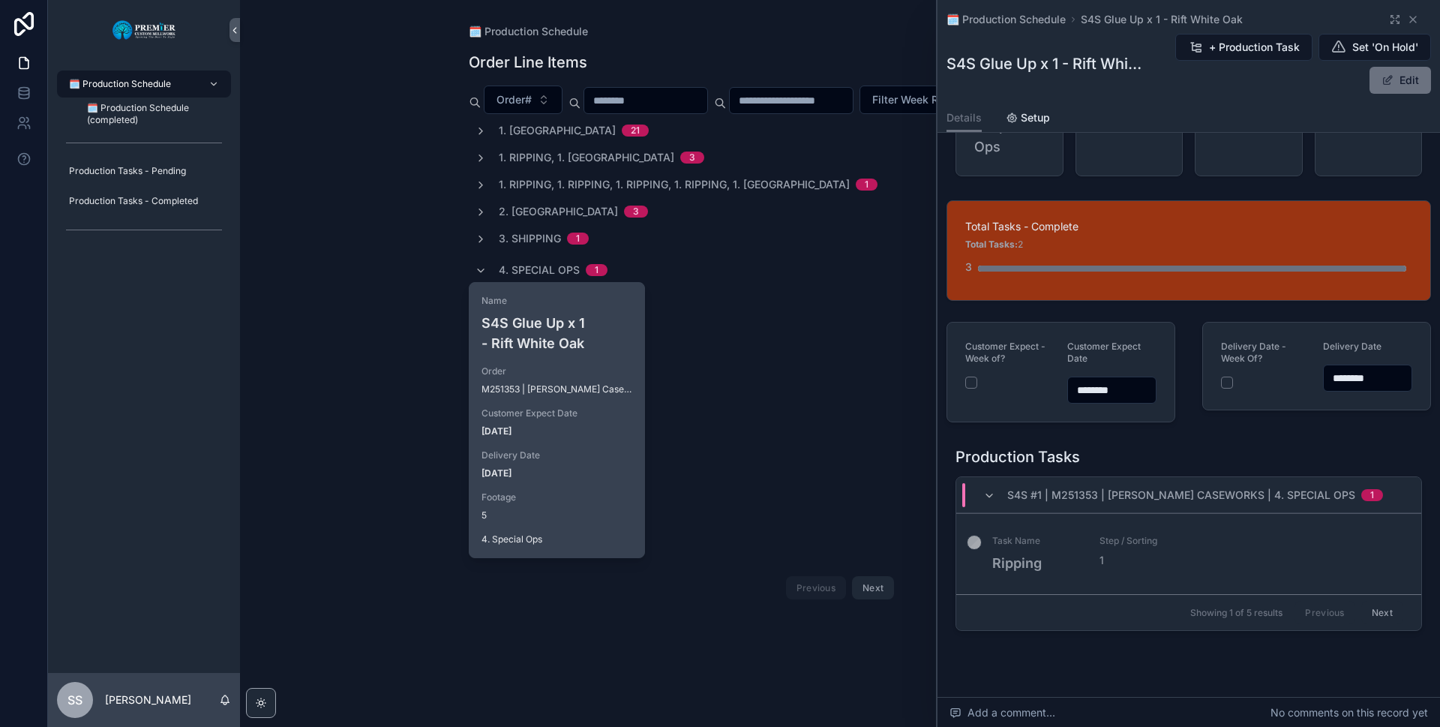
click at [1276, 487] on span "S4S #1 | M251353 | Conley Caseworks | 4. Special Ops" at bounding box center [1181, 494] width 348 height 15
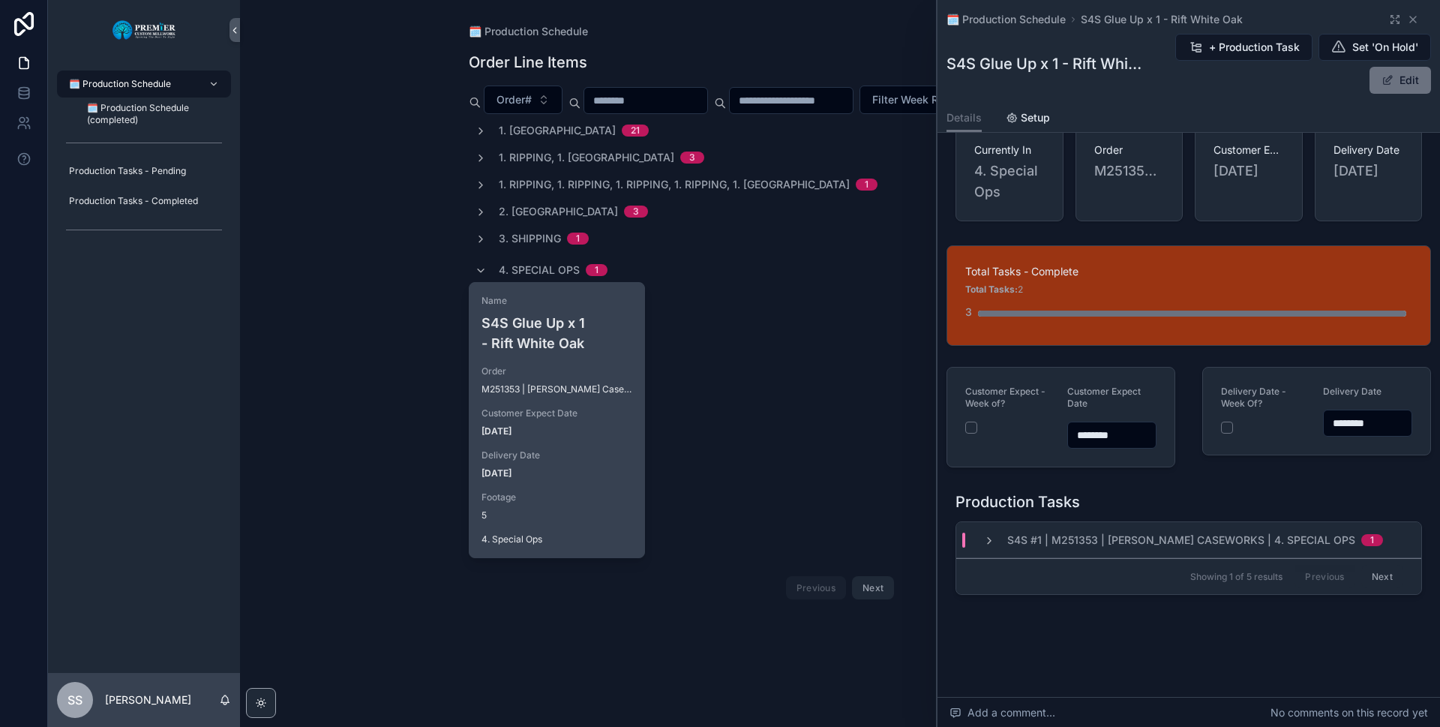
click at [1261, 542] on span "S4S #1 | M251353 | Conley Caseworks | 4. Special Ops" at bounding box center [1181, 539] width 348 height 15
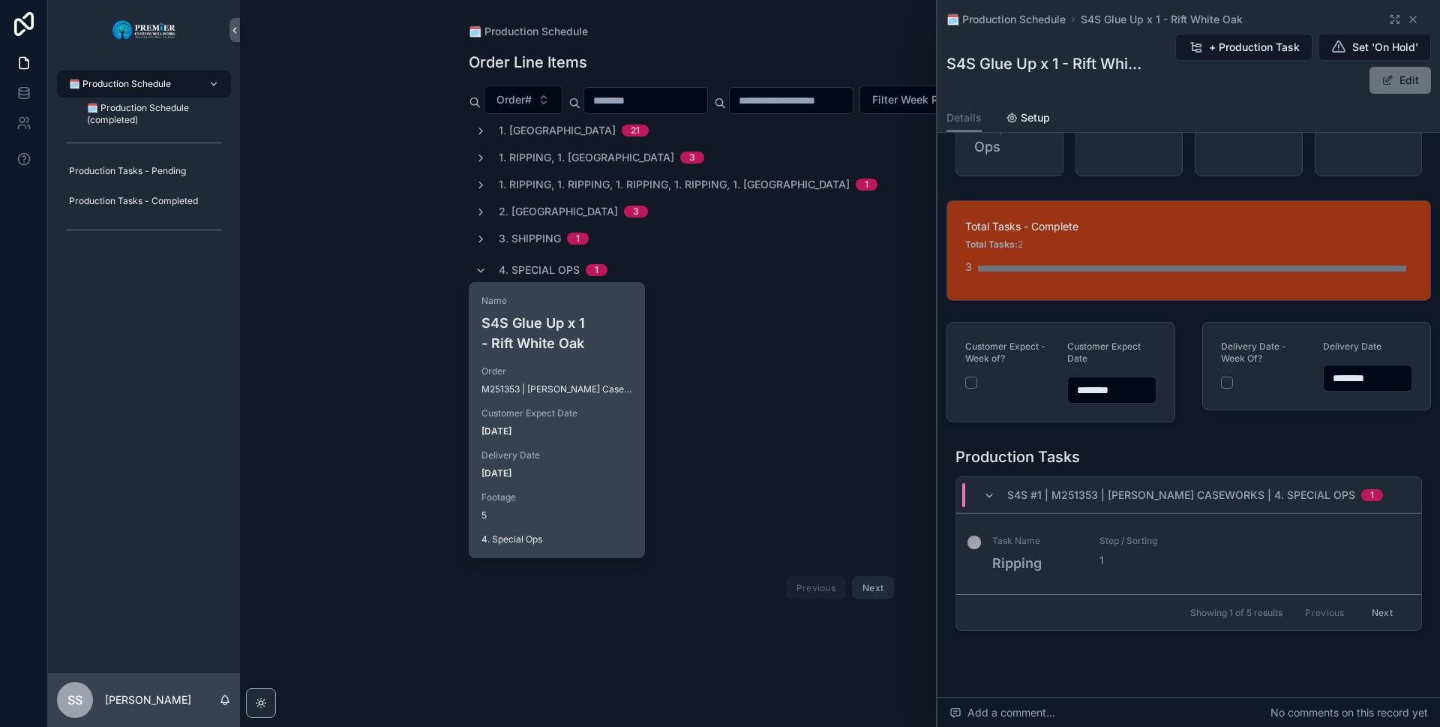
click at [1378, 610] on button "Next" at bounding box center [1382, 612] width 42 height 23
click at [1374, 612] on button "Next" at bounding box center [1382, 612] width 42 height 23
click at [1375, 609] on button "Next" at bounding box center [1382, 612] width 42 height 23
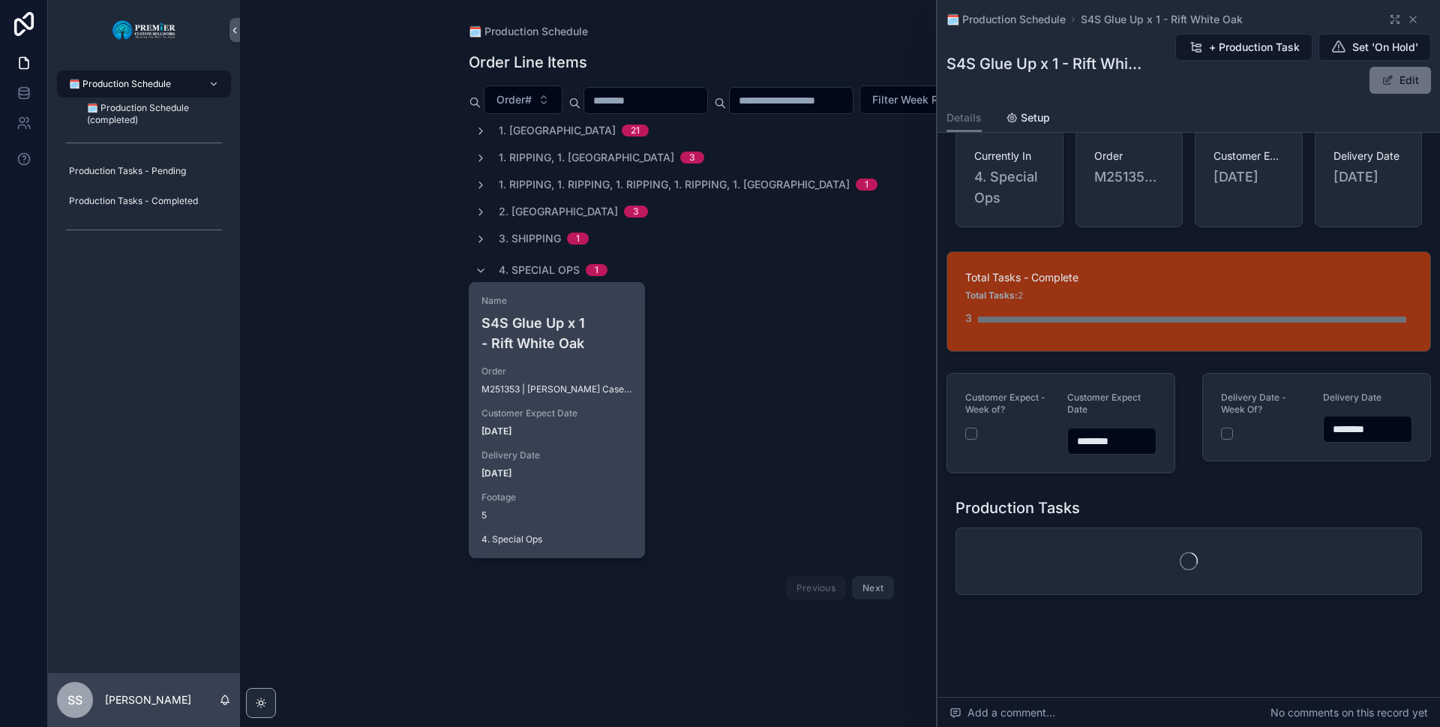
scroll to position [78, 0]
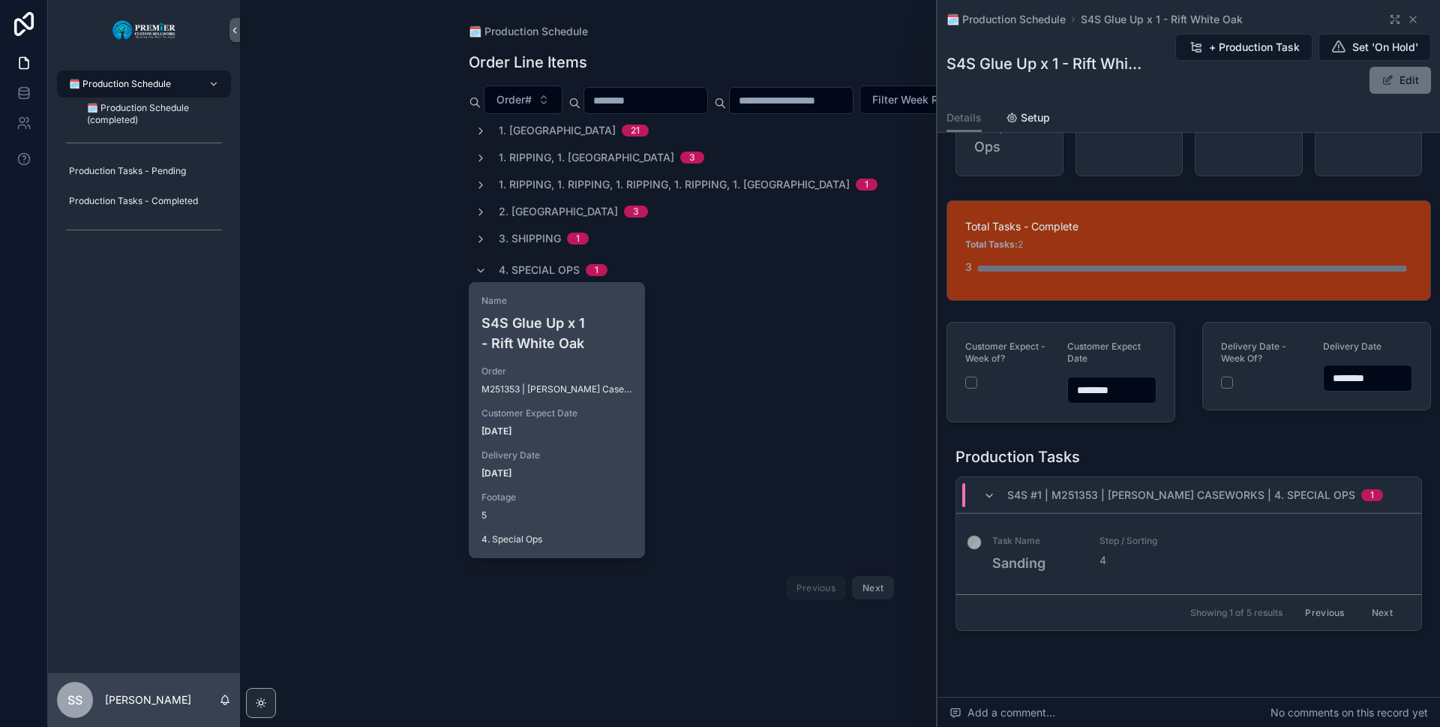
click at [1375, 609] on button "Next" at bounding box center [1382, 612] width 42 height 23
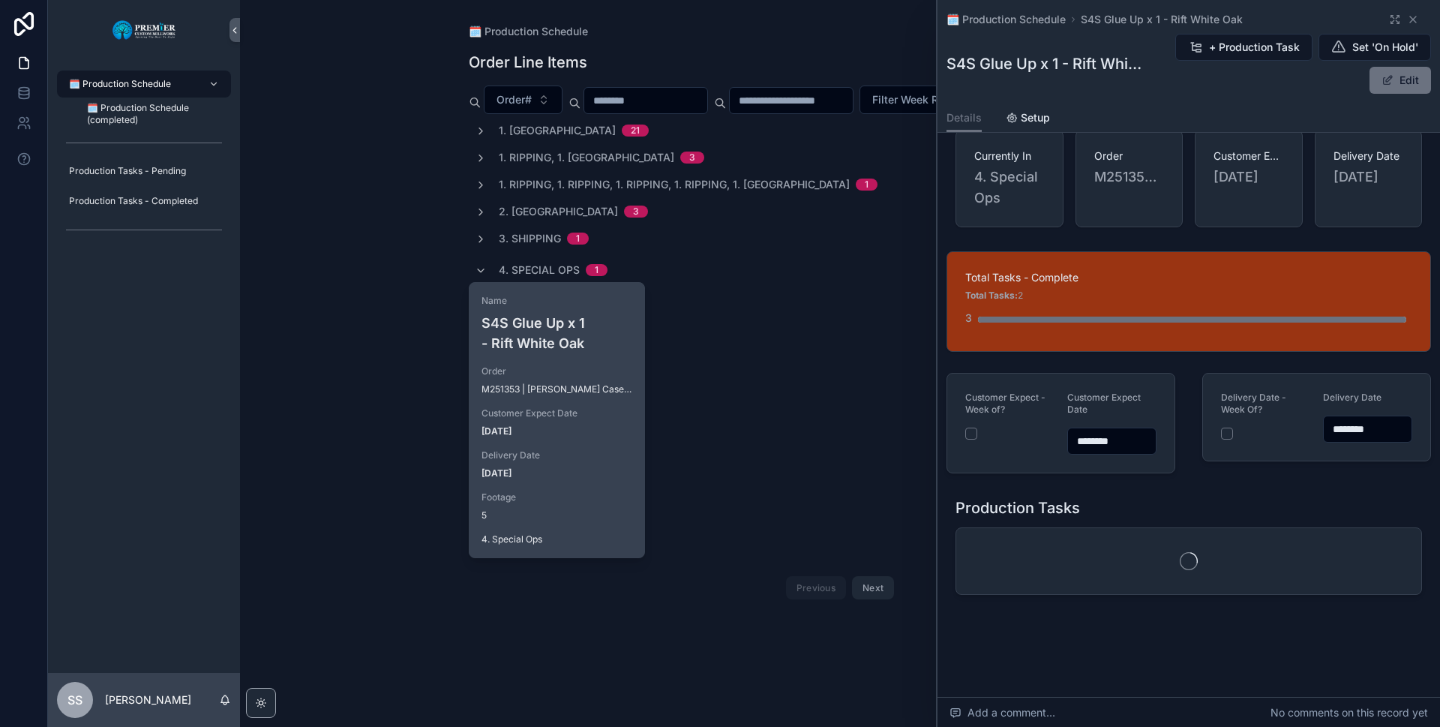
scroll to position [78, 0]
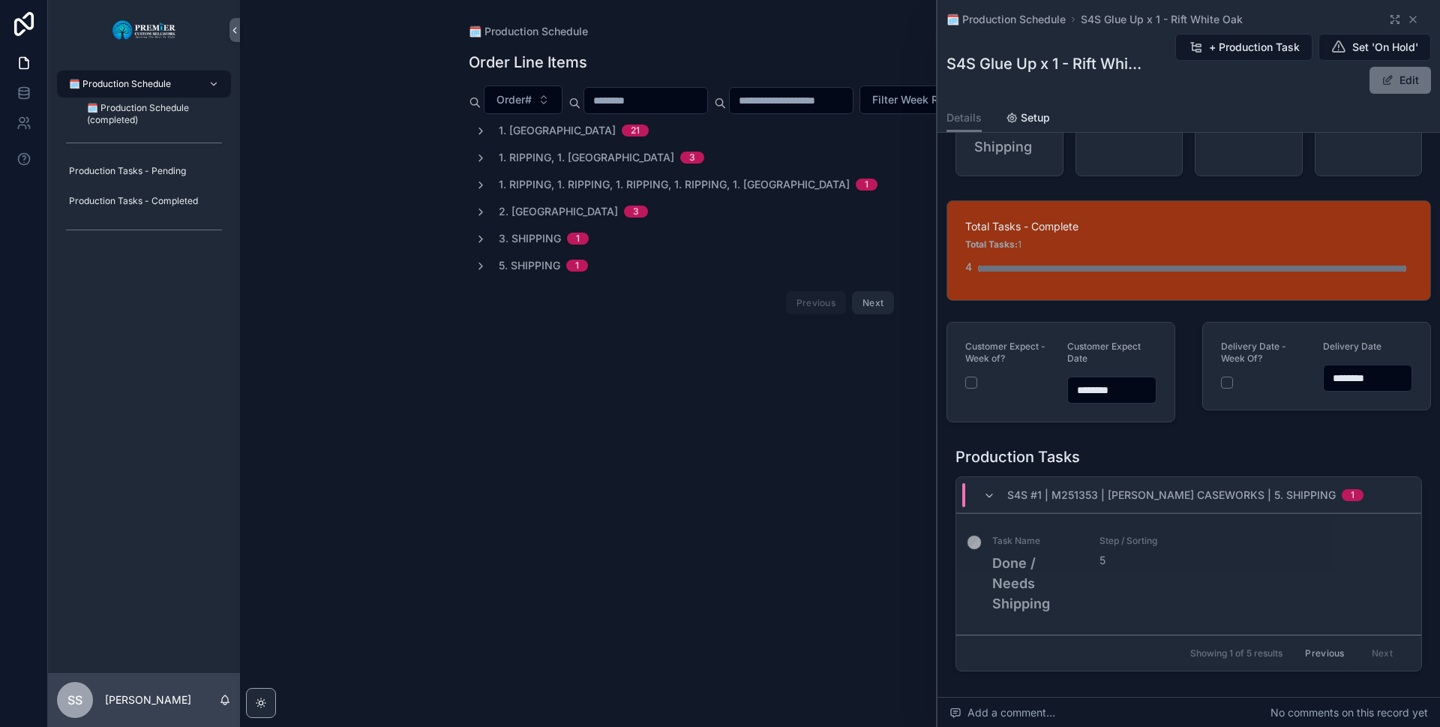
click at [839, 504] on div "🗓️ Production Schedule Order Line Items + New Order Order# Filter Week Range 1.…" at bounding box center [840, 363] width 1200 height 727
click at [1407, 13] on icon "scrollable content" at bounding box center [1413, 19] width 12 height 12
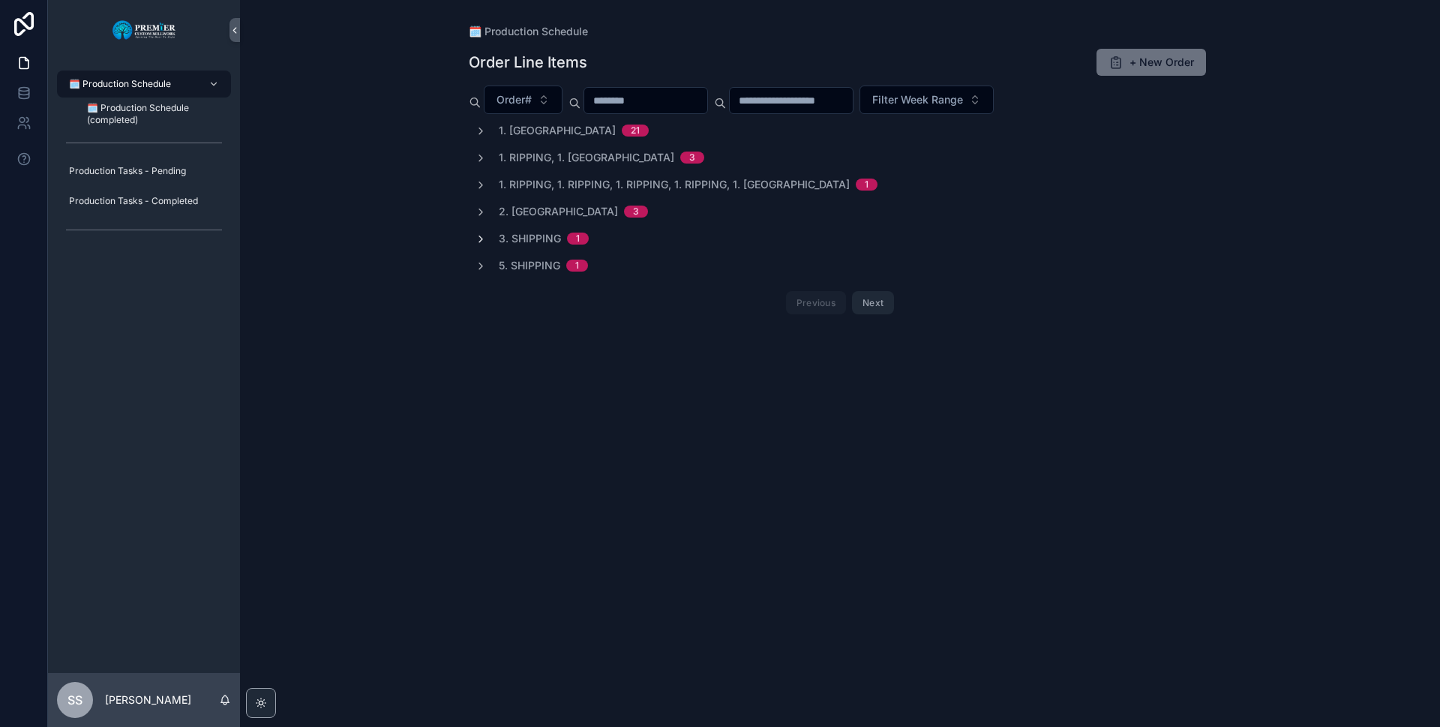
click at [477, 235] on icon "scrollable content" at bounding box center [481, 239] width 12 height 12
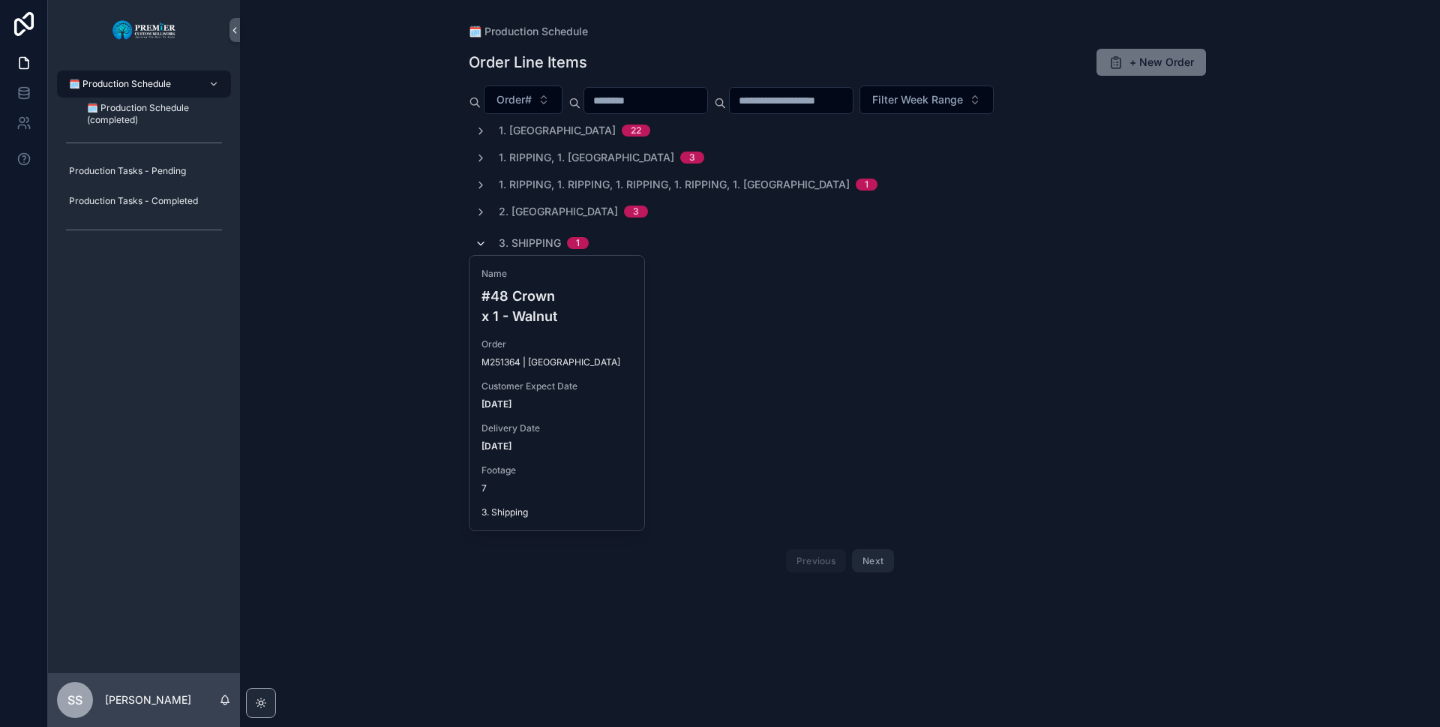
click at [478, 212] on icon "scrollable content" at bounding box center [481, 212] width 12 height 12
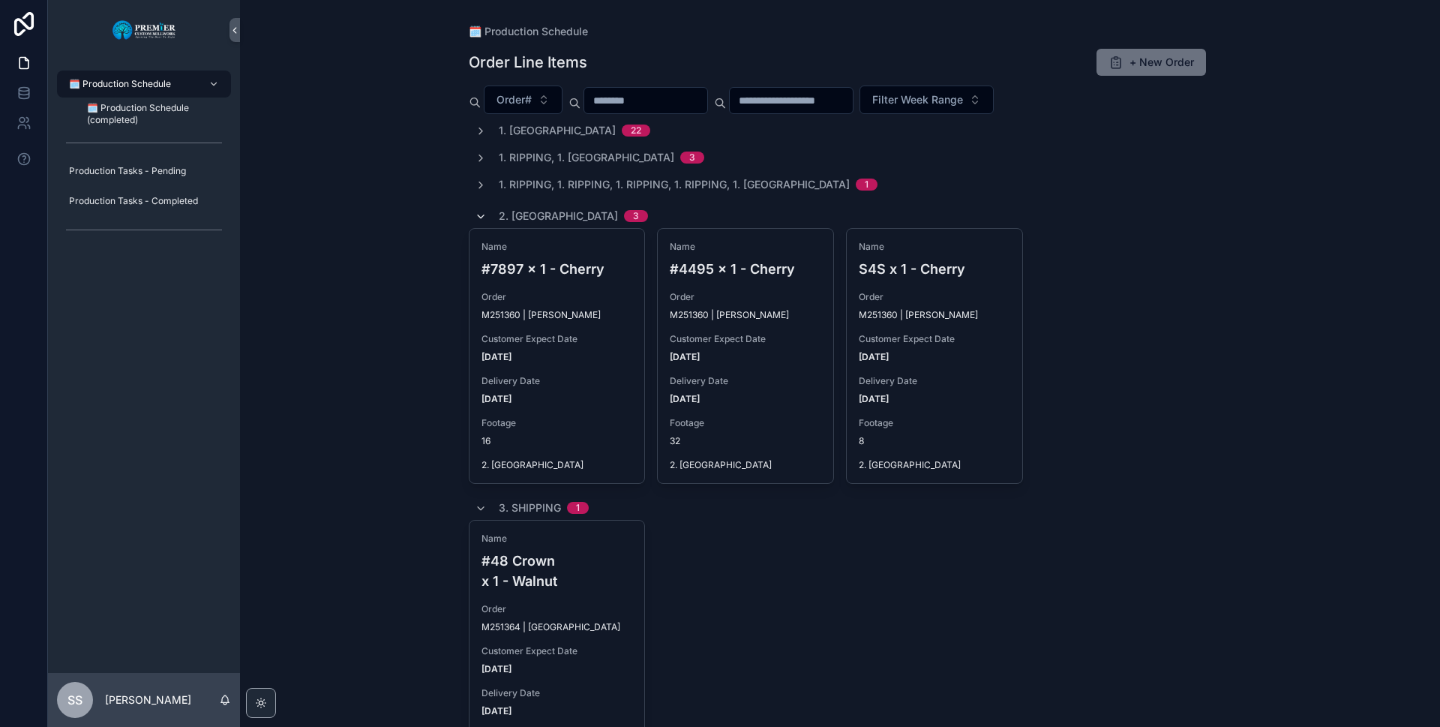
click at [476, 214] on icon "scrollable content" at bounding box center [481, 217] width 12 height 12
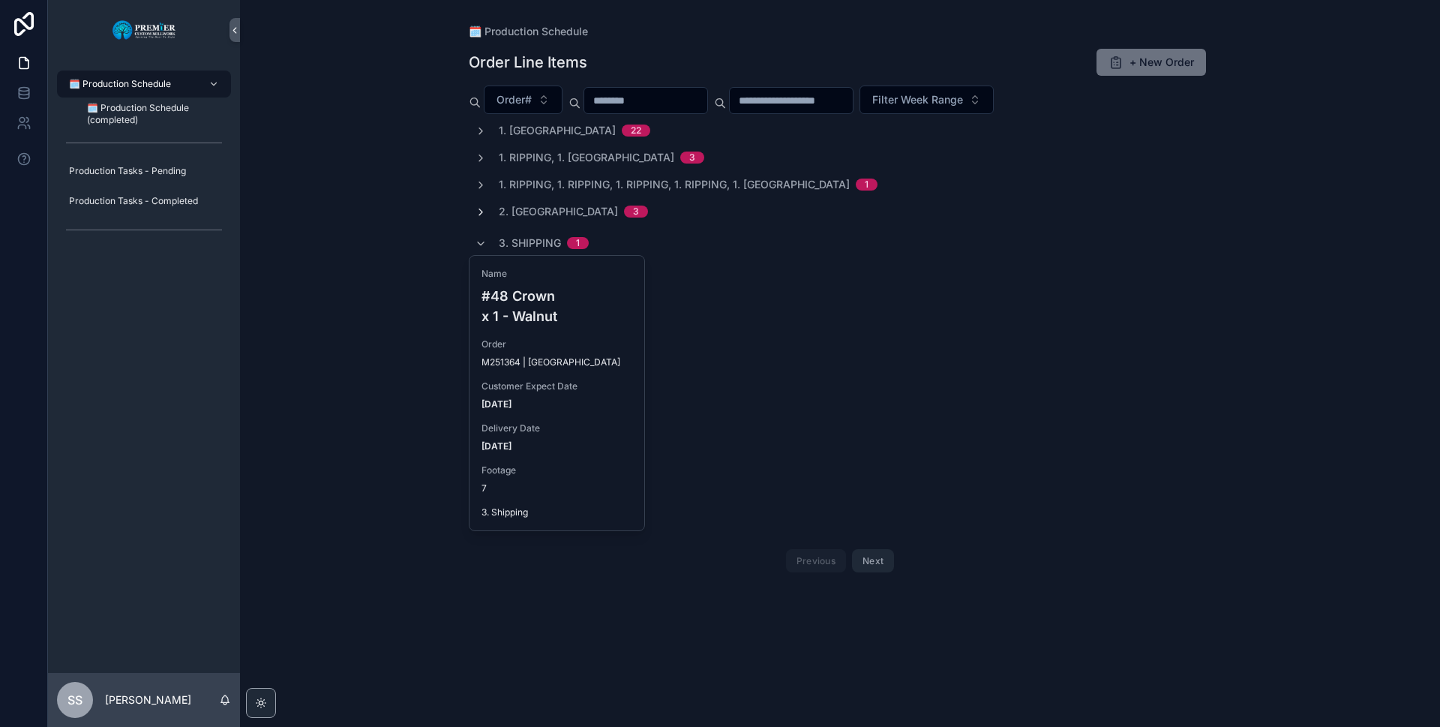
click at [480, 241] on icon "scrollable content" at bounding box center [481, 244] width 12 height 12
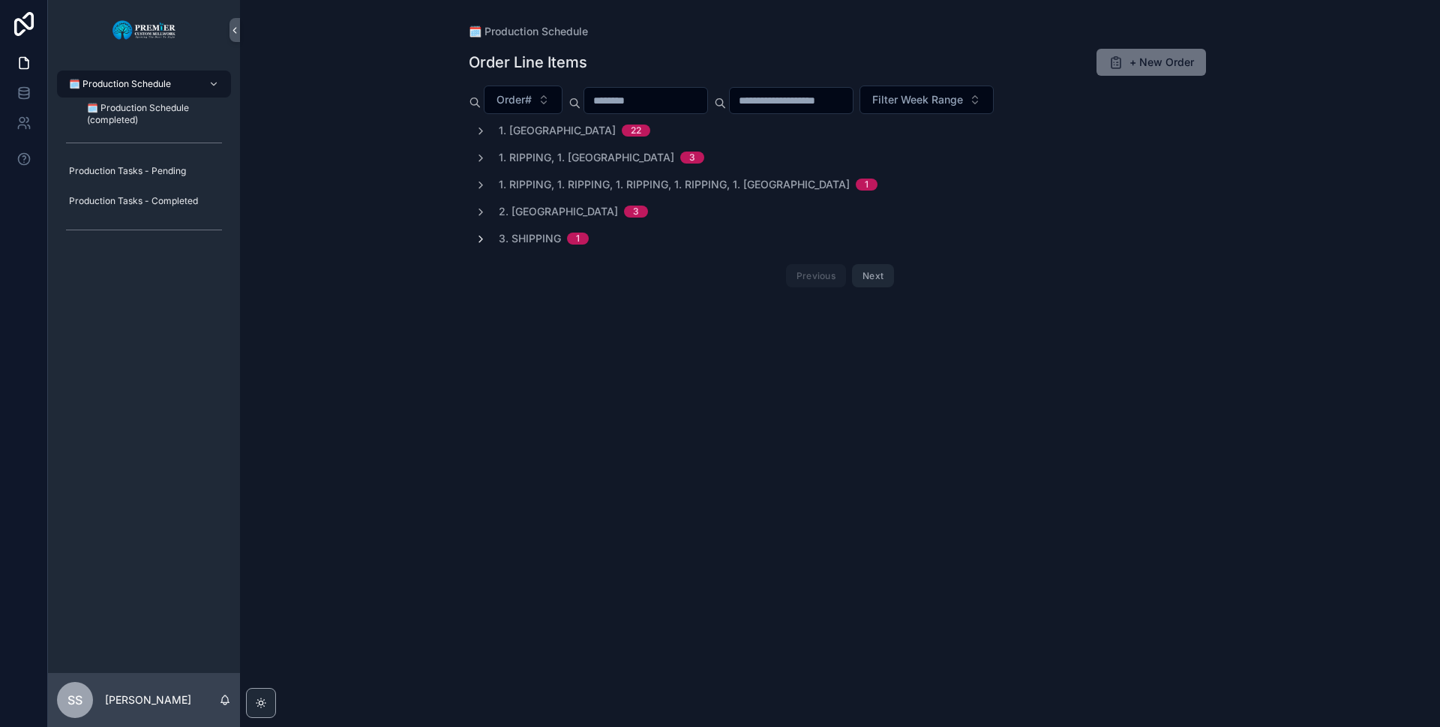
click at [483, 238] on icon "scrollable content" at bounding box center [481, 239] width 12 height 12
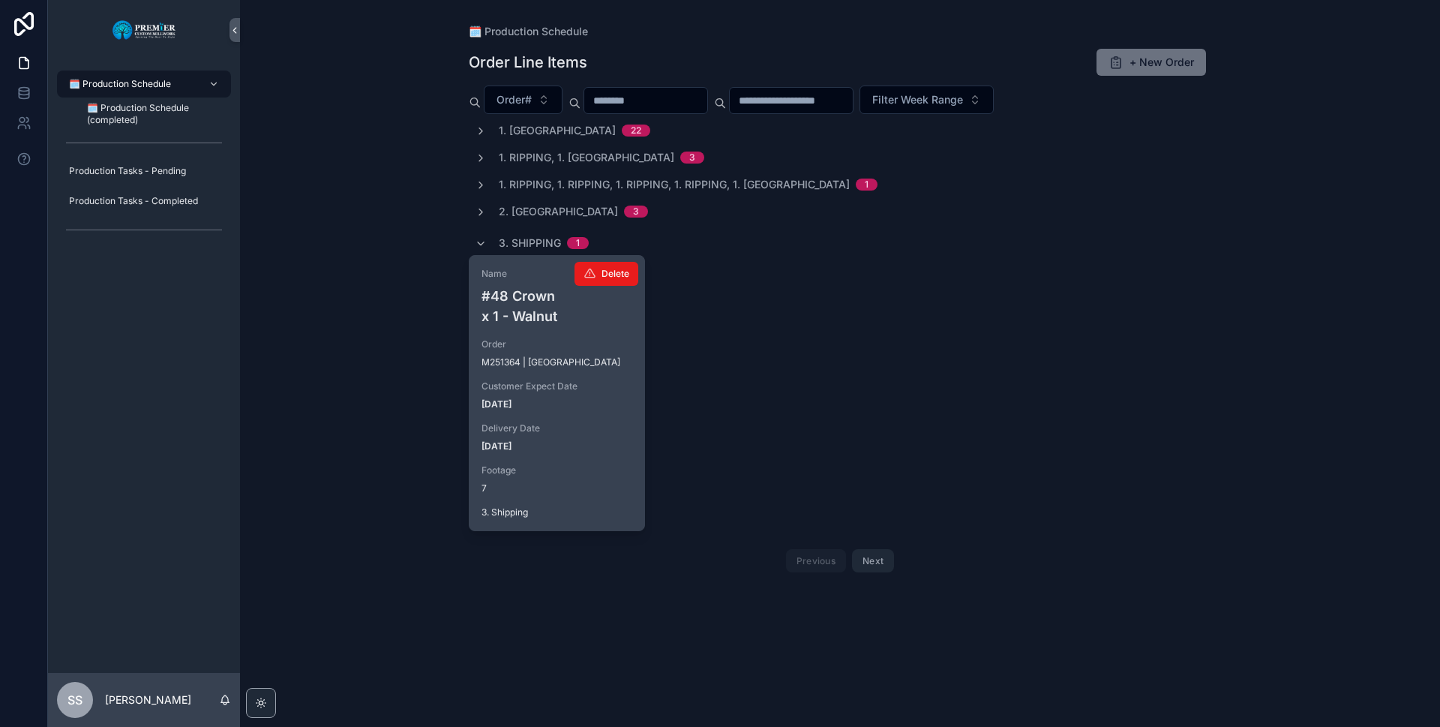
click at [573, 298] on h4 "#48 Crown x 1 - Walnut" at bounding box center [556, 306] width 151 height 40
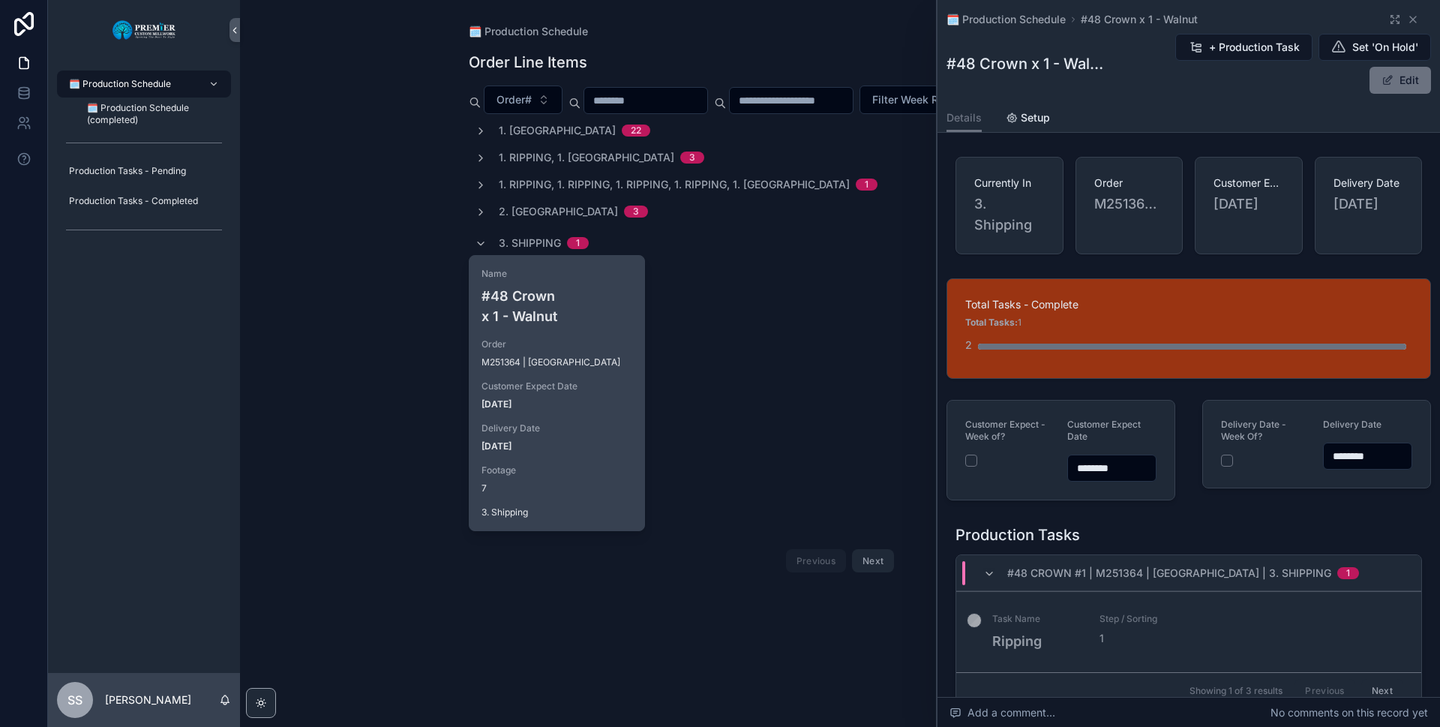
click at [1382, 693] on button "Next" at bounding box center [1382, 690] width 42 height 23
click at [1375, 685] on button "Next" at bounding box center [1382, 690] width 42 height 23
click at [1407, 18] on icon "scrollable content" at bounding box center [1413, 19] width 12 height 12
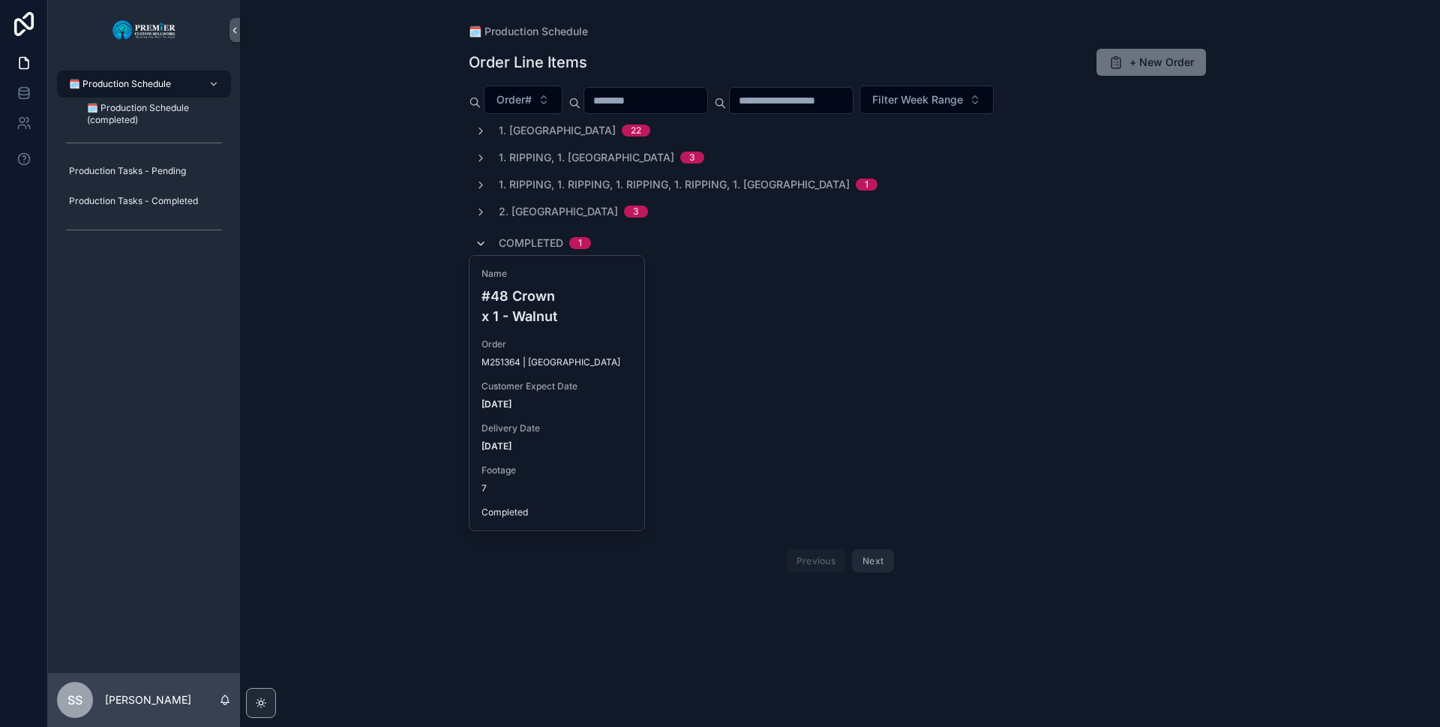
click at [484, 242] on icon "scrollable content" at bounding box center [481, 244] width 12 height 12
